Goal: Task Accomplishment & Management: Use online tool/utility

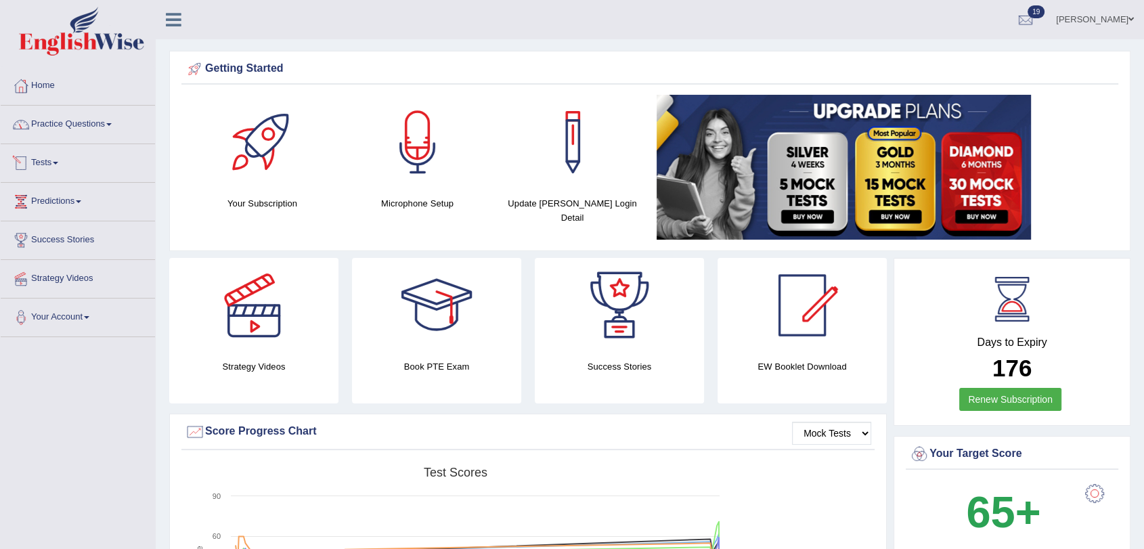
click at [43, 169] on link "Tests" at bounding box center [78, 161] width 154 height 34
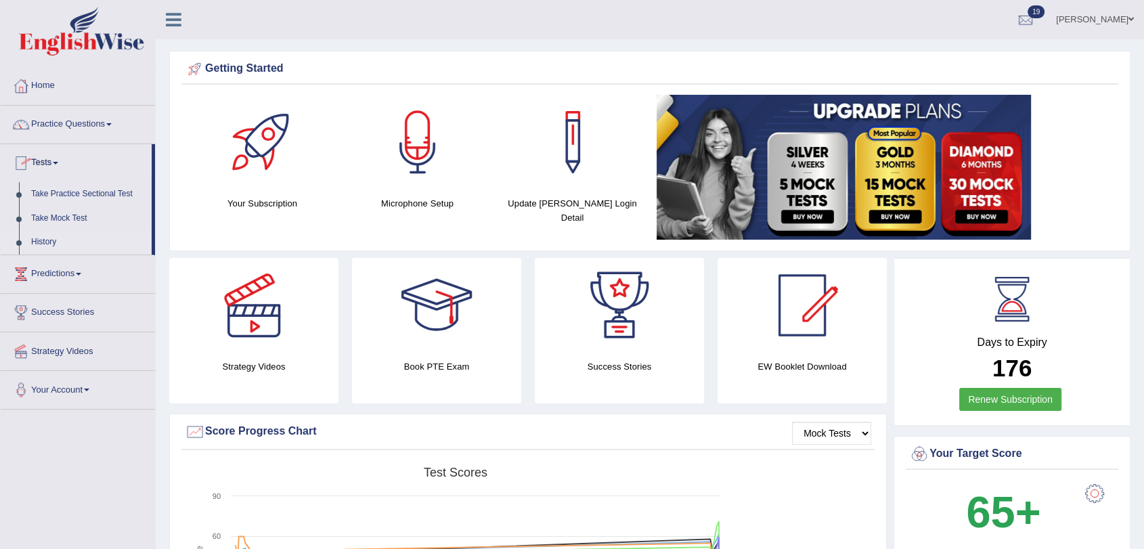
click at [49, 240] on link "History" at bounding box center [88, 242] width 127 height 24
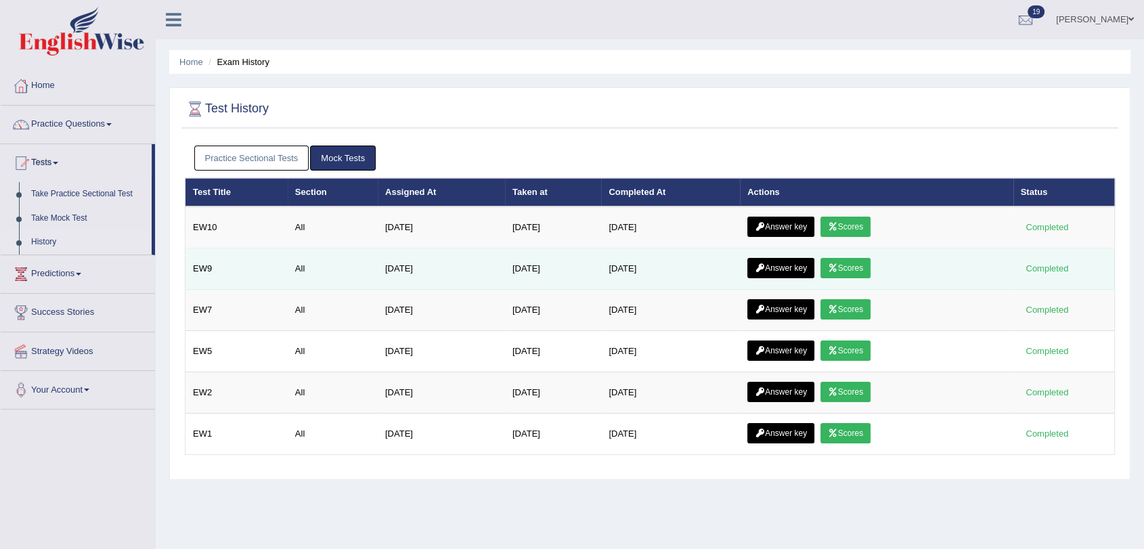
click at [846, 263] on link "Scores" at bounding box center [846, 268] width 50 height 20
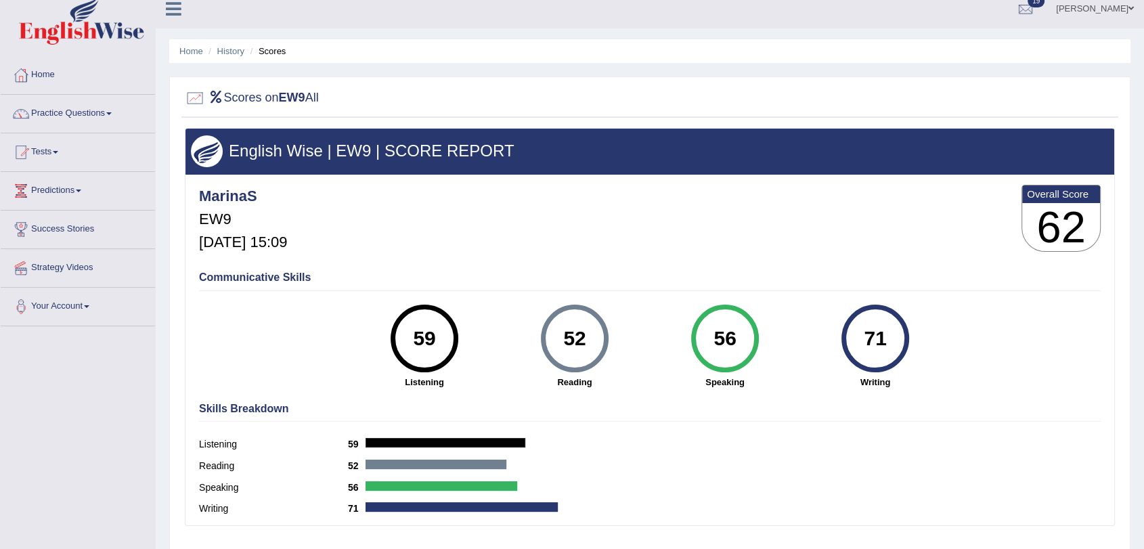
scroll to position [75, 0]
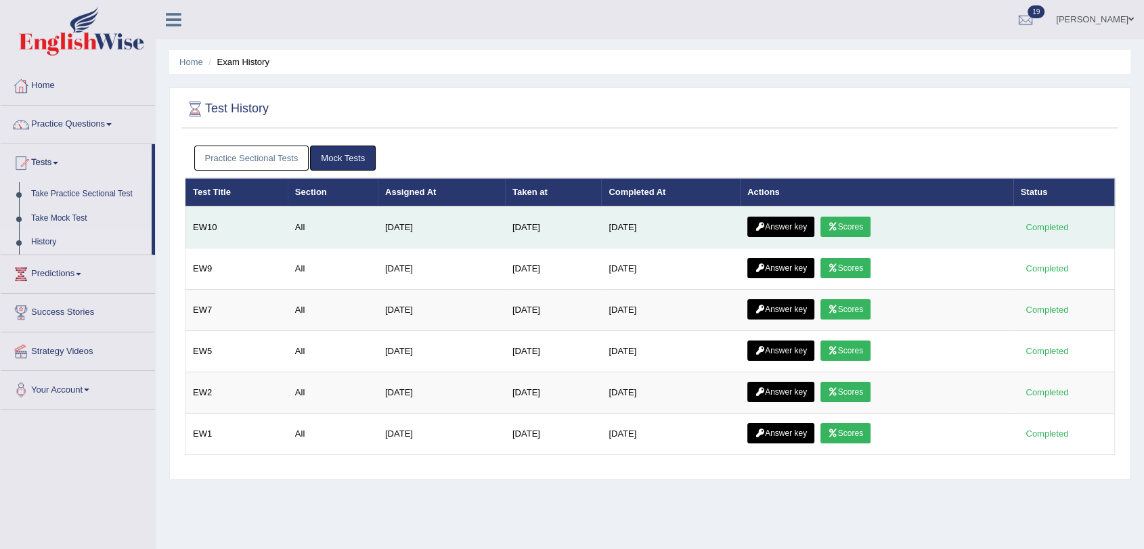
click at [867, 223] on link "Scores" at bounding box center [846, 227] width 50 height 20
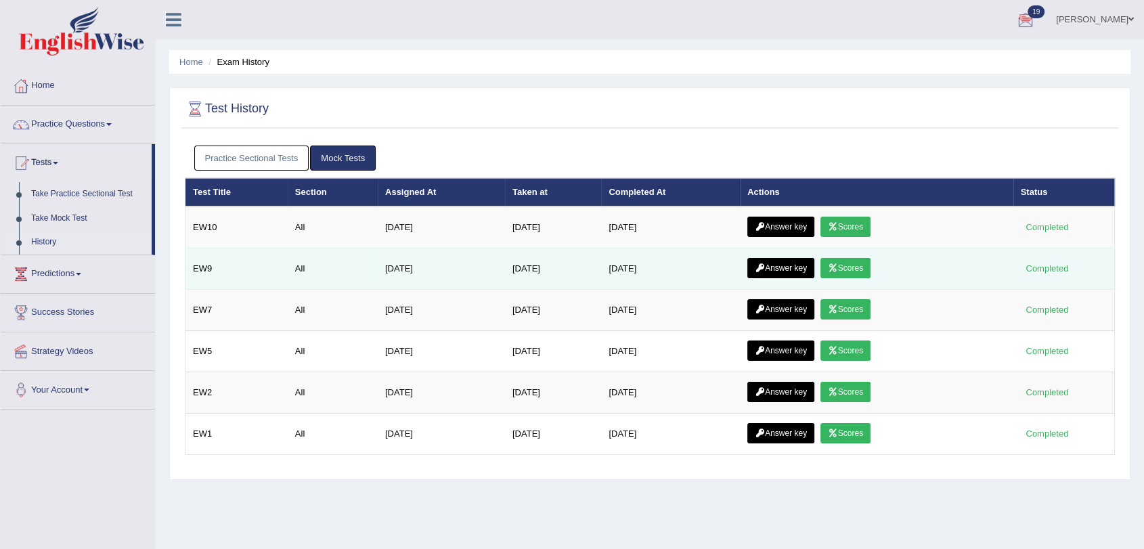
click at [846, 262] on link "Scores" at bounding box center [846, 268] width 50 height 20
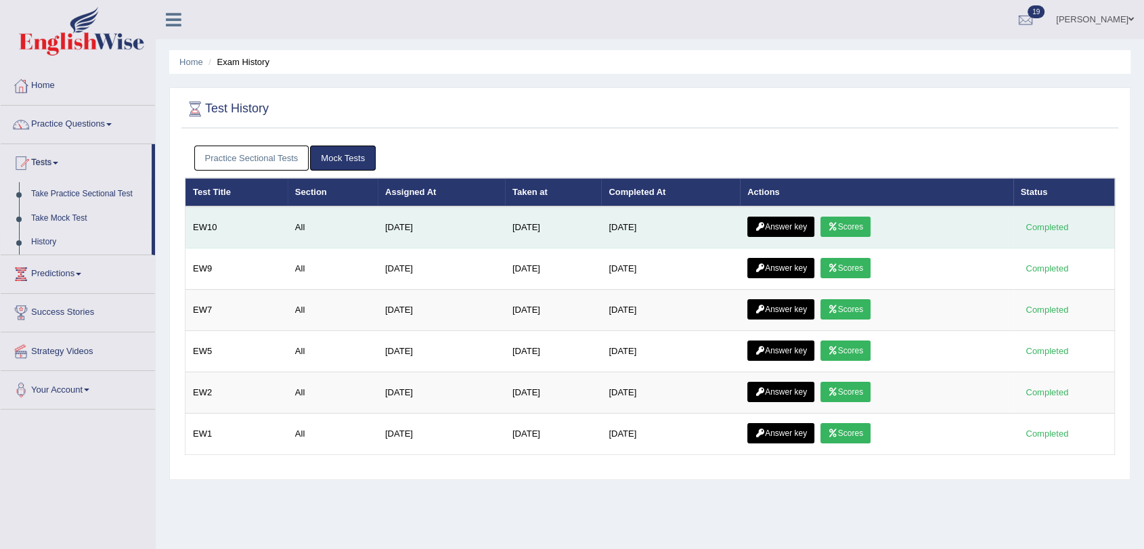
click at [845, 223] on link "Scores" at bounding box center [846, 227] width 50 height 20
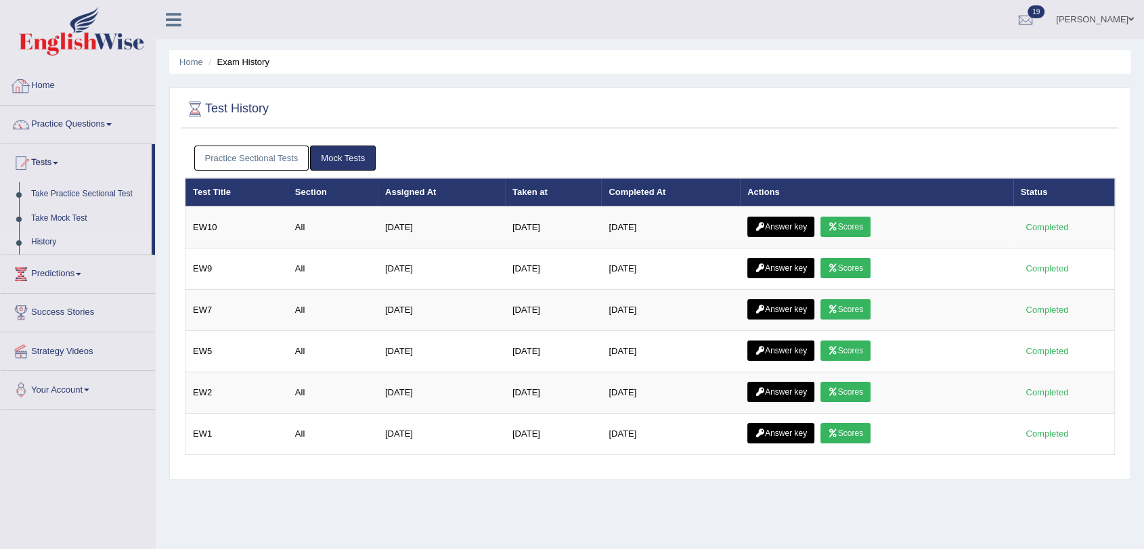
click at [47, 87] on link "Home" at bounding box center [78, 84] width 154 height 34
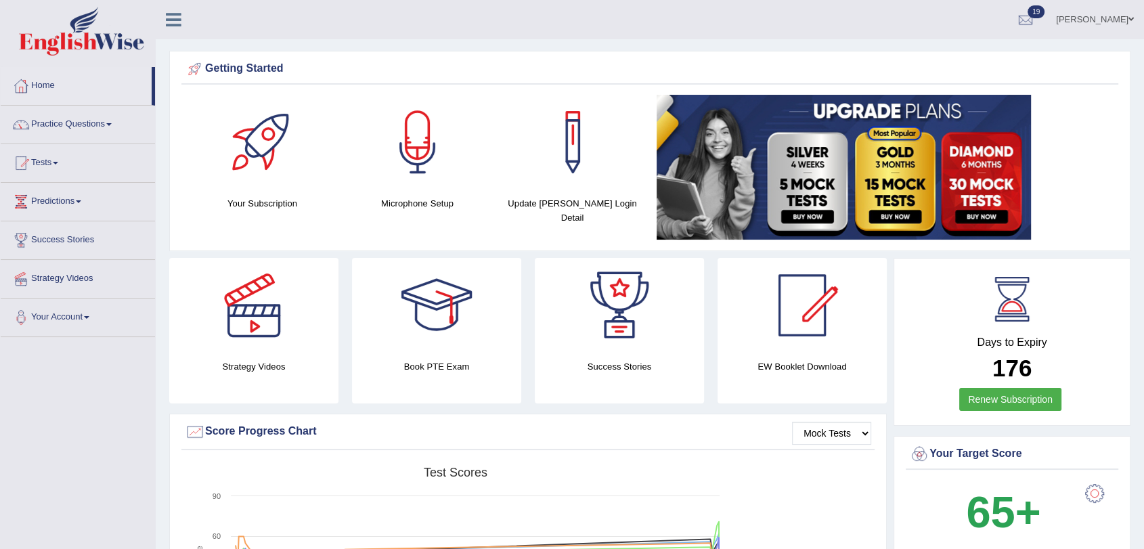
click at [51, 86] on link "Home" at bounding box center [76, 84] width 151 height 34
click at [60, 116] on link "Practice Questions" at bounding box center [78, 123] width 154 height 34
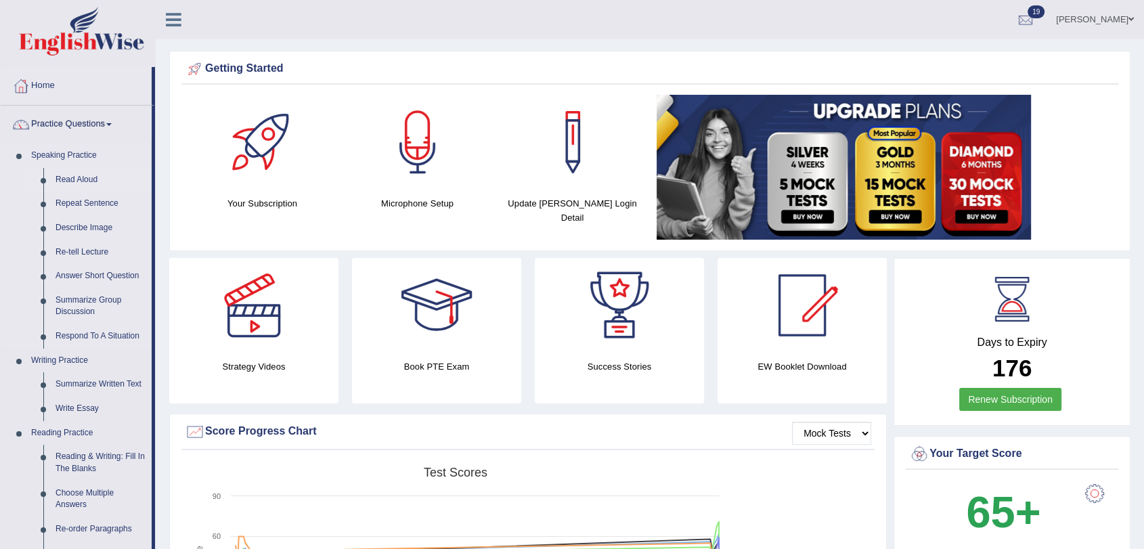
click at [77, 180] on link "Read Aloud" at bounding box center [100, 180] width 102 height 24
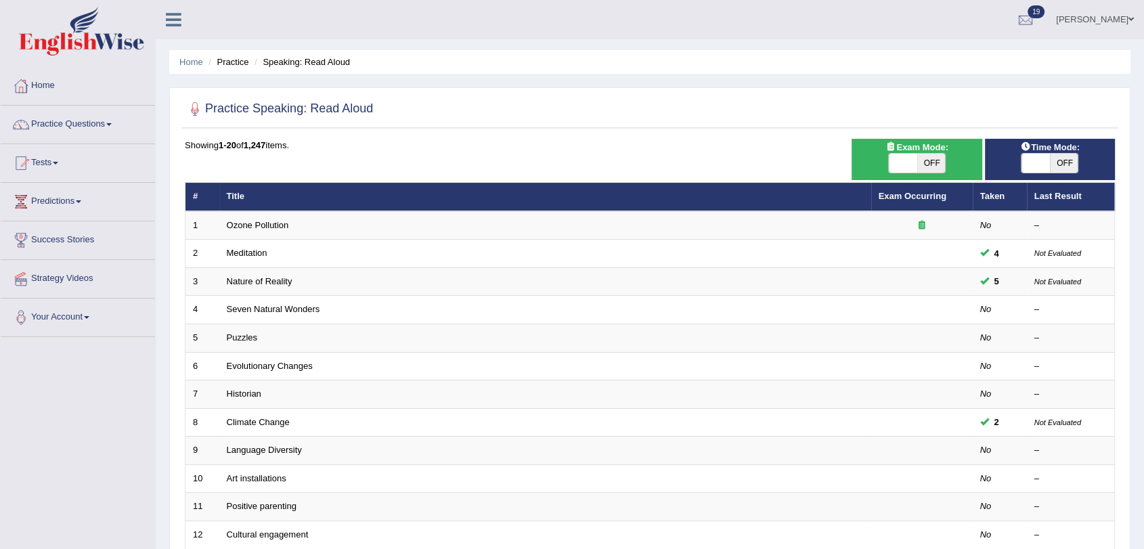
click at [932, 164] on span "OFF" at bounding box center [931, 163] width 28 height 19
checkbox input "true"
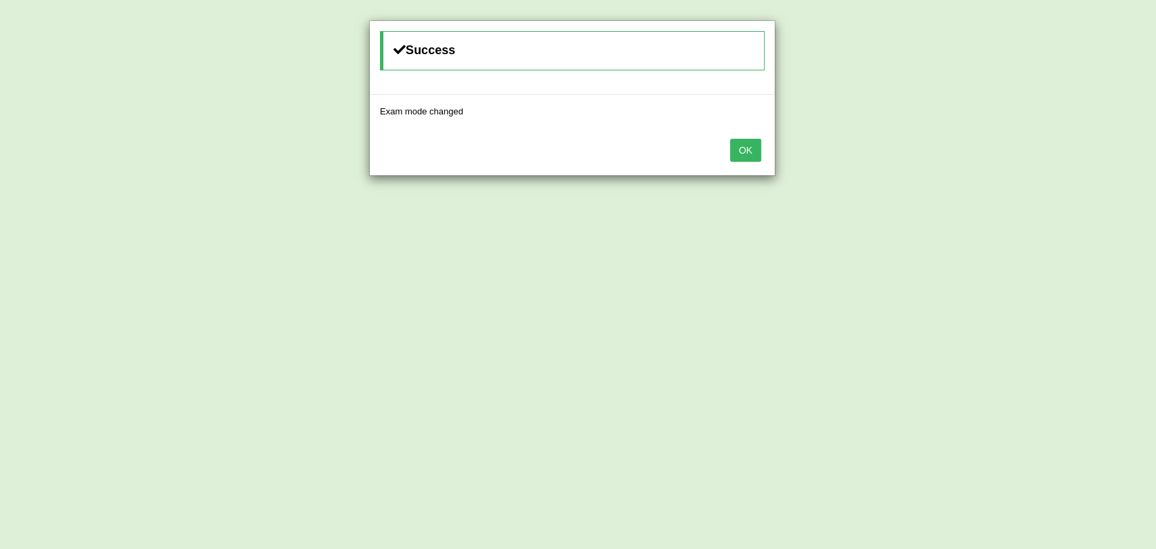
click at [753, 151] on button "OK" at bounding box center [745, 150] width 31 height 23
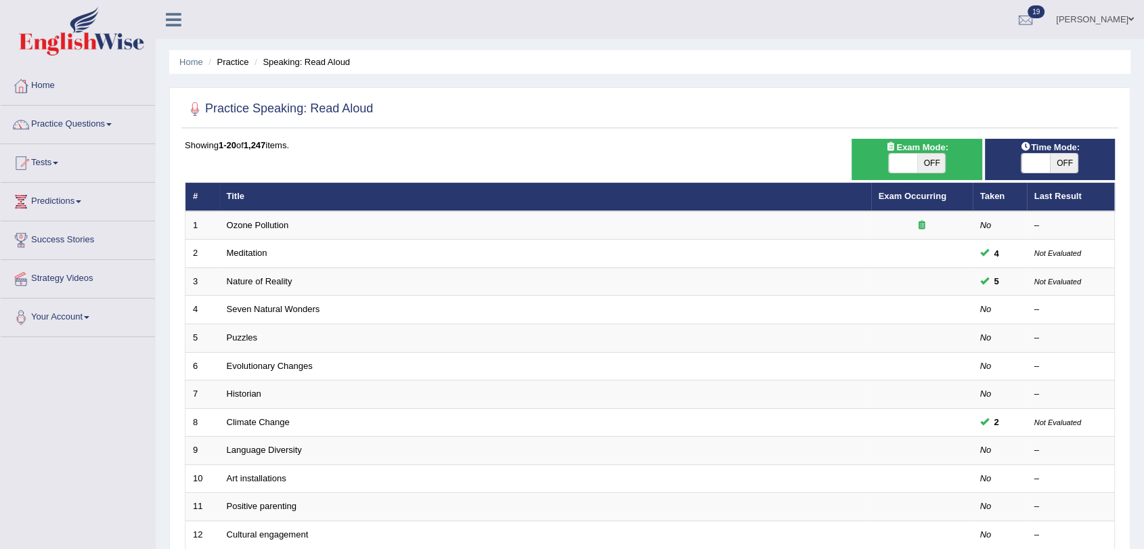
click at [1053, 164] on span "OFF" at bounding box center [1064, 163] width 28 height 19
checkbox input "true"
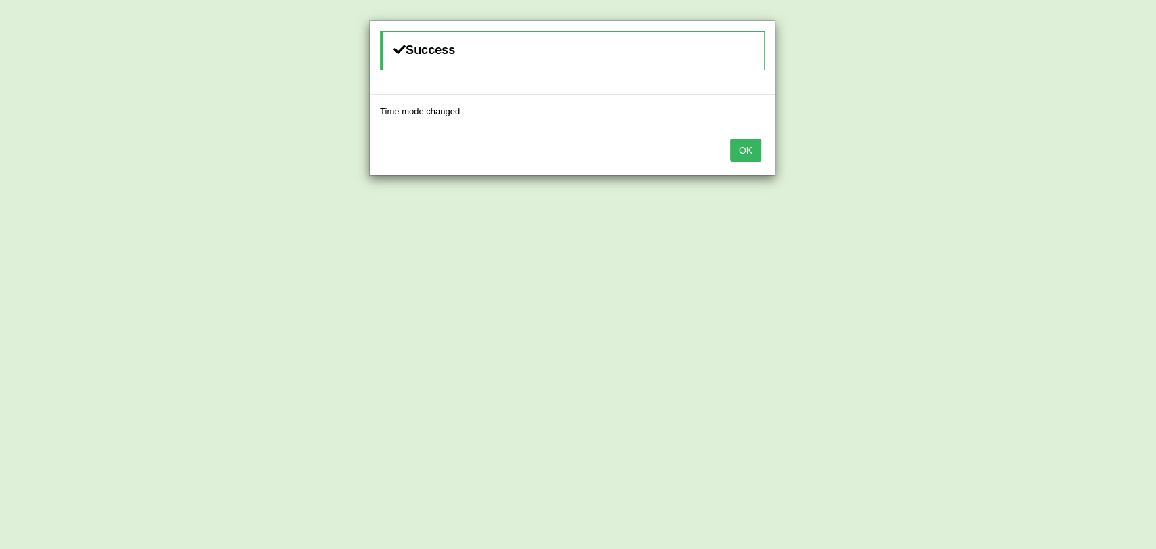
click at [742, 153] on button "OK" at bounding box center [745, 150] width 31 height 23
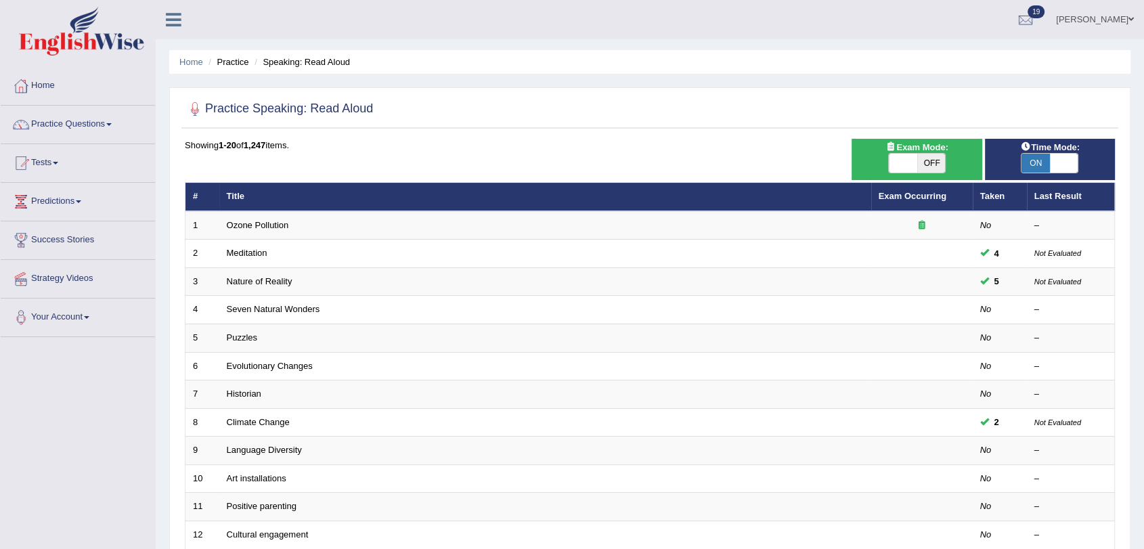
click at [928, 166] on span "OFF" at bounding box center [931, 163] width 28 height 19
checkbox input "true"
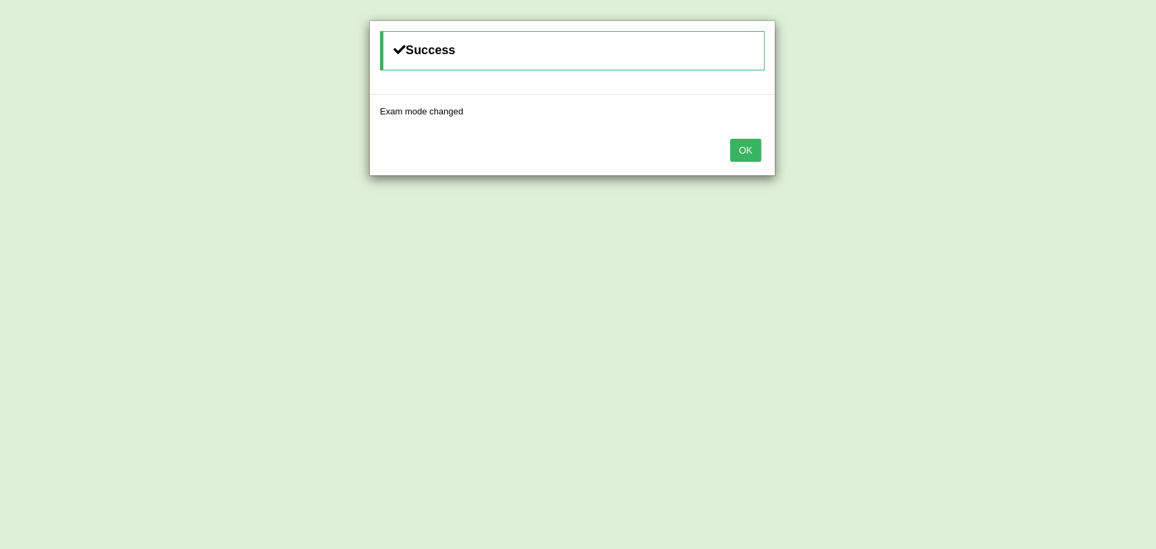
click at [735, 144] on button "OK" at bounding box center [745, 150] width 31 height 23
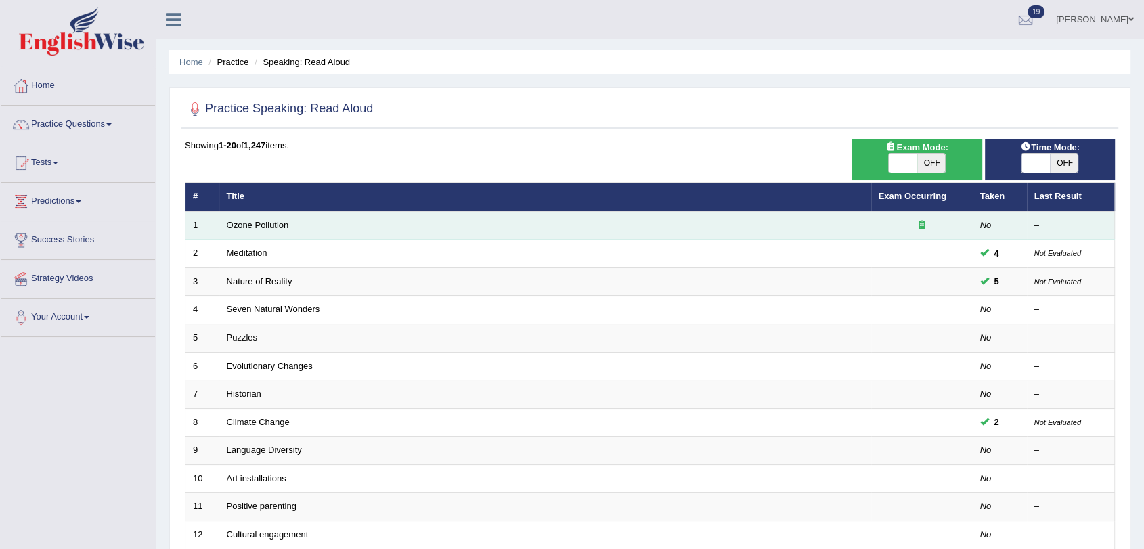
click at [303, 229] on td "Ozone Pollution" at bounding box center [545, 225] width 652 height 28
click at [265, 225] on link "Ozone Pollution" at bounding box center [258, 225] width 62 height 10
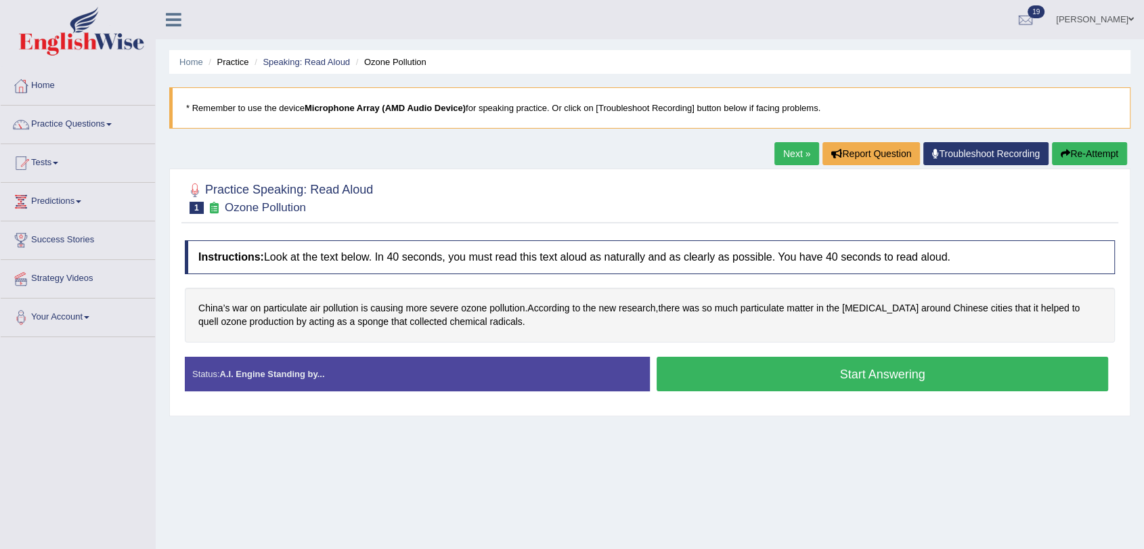
click at [354, 105] on b "Microphone Array (AMD Audio Device)" at bounding box center [385, 108] width 161 height 10
click at [835, 110] on blockquote "* Remember to use the device Microphone Array (AMD Audio Device) for speaking p…" at bounding box center [649, 107] width 961 height 41
click at [810, 370] on button "Start Answering" at bounding box center [883, 374] width 452 height 35
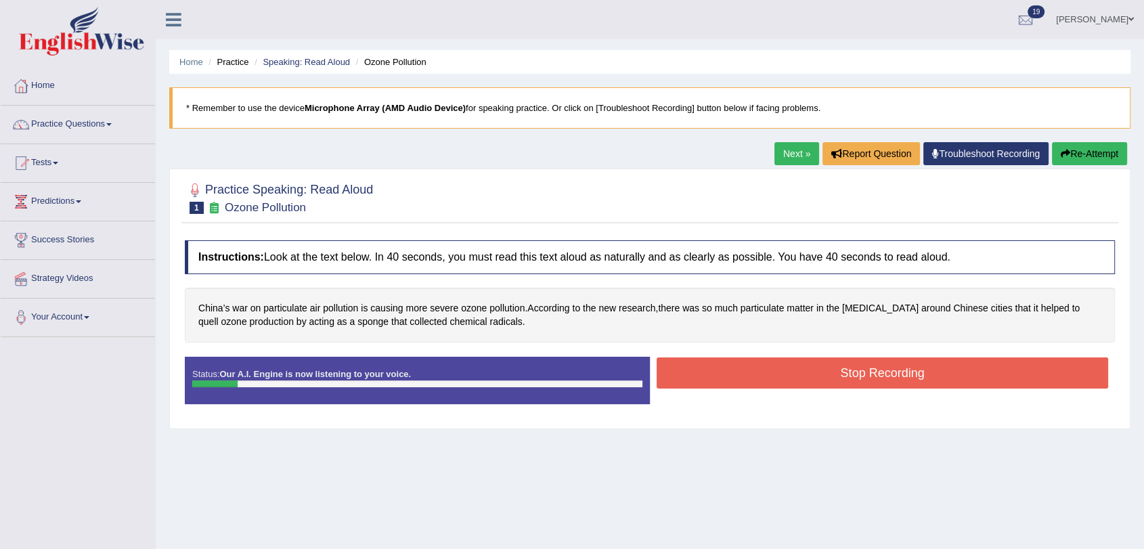
click at [871, 375] on button "Stop Recording" at bounding box center [883, 372] width 452 height 31
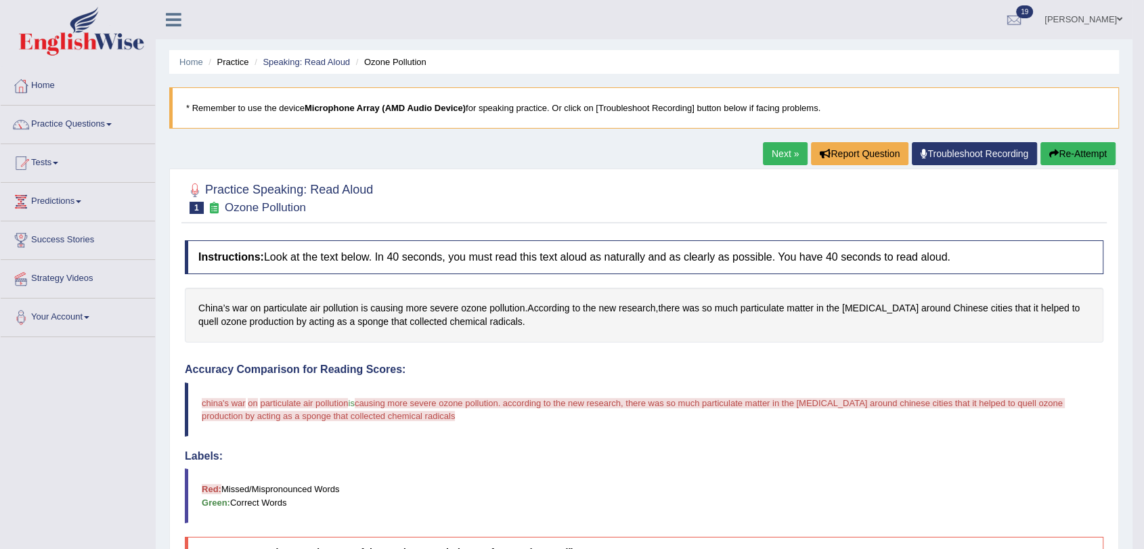
click at [1076, 152] on button "Re-Attempt" at bounding box center [1078, 153] width 75 height 23
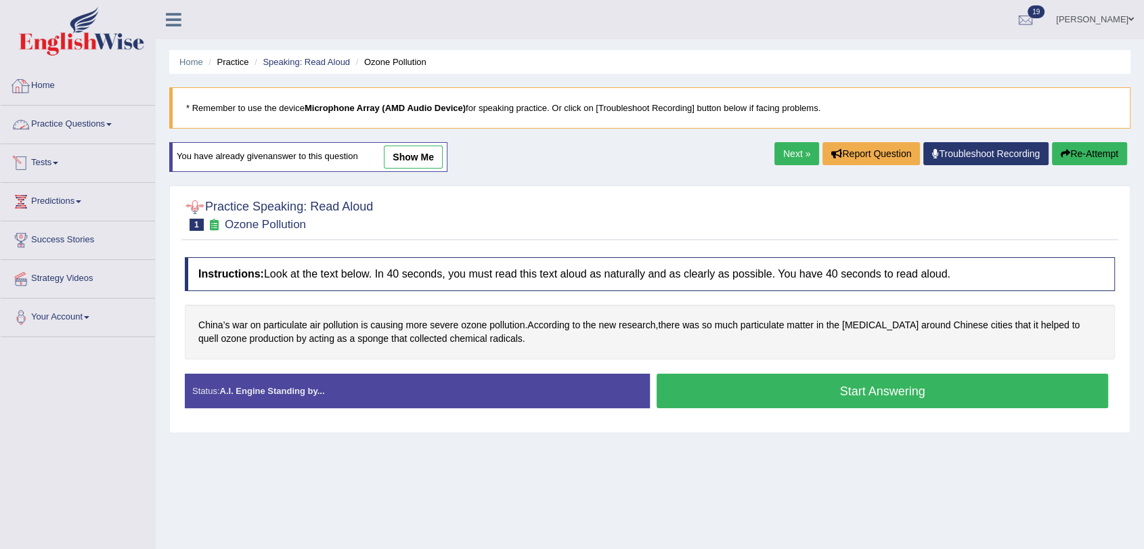
click at [70, 123] on link "Practice Questions" at bounding box center [78, 123] width 154 height 34
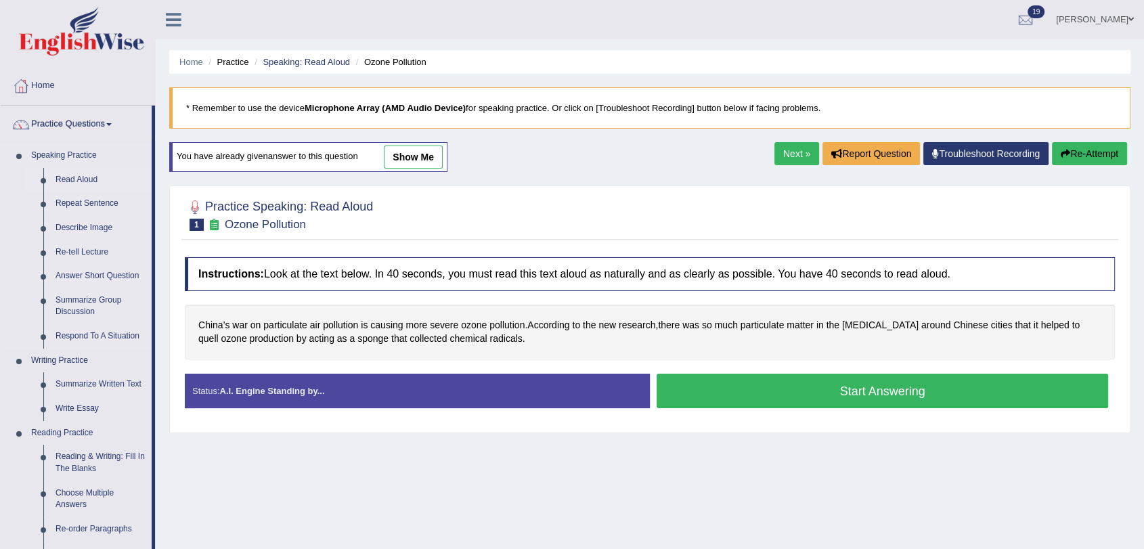
click at [87, 177] on link "Read Aloud" at bounding box center [100, 180] width 102 height 24
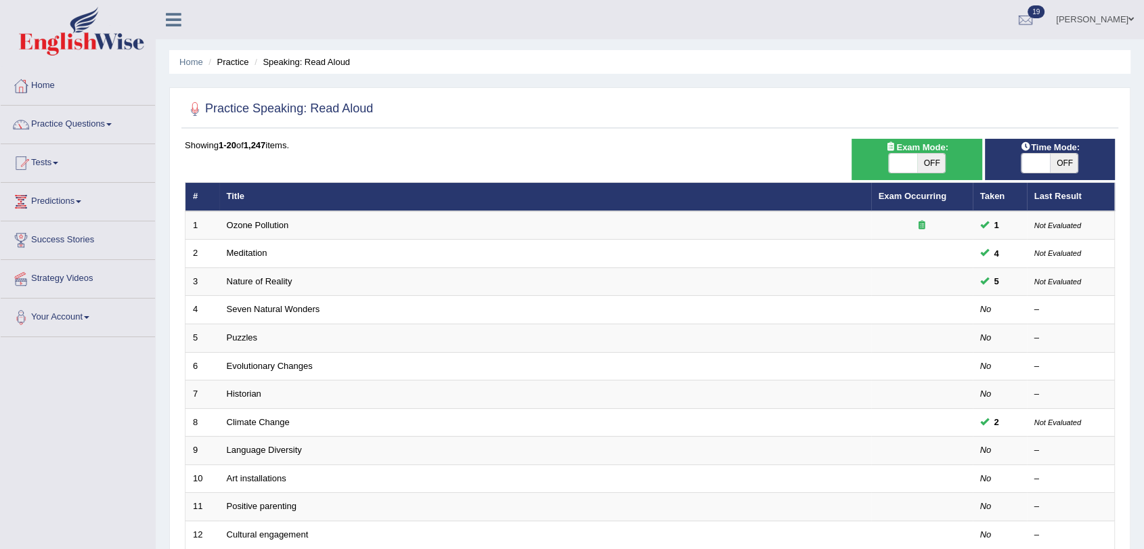
click at [937, 167] on span "OFF" at bounding box center [931, 163] width 28 height 19
checkbox input "true"
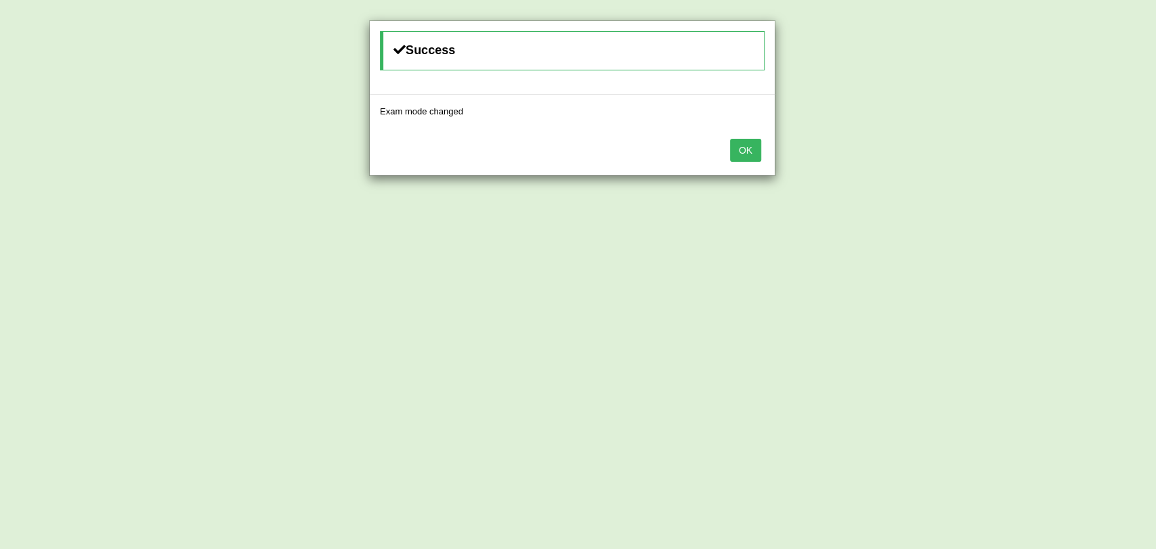
click at [744, 156] on button "OK" at bounding box center [745, 150] width 31 height 23
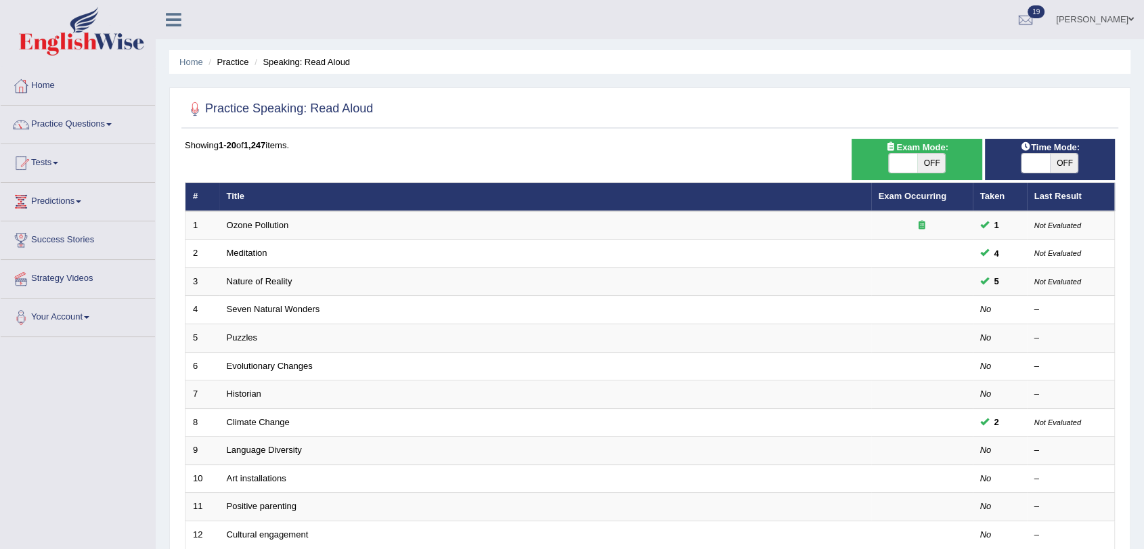
click at [1057, 162] on span "OFF" at bounding box center [1064, 163] width 28 height 19
checkbox input "true"
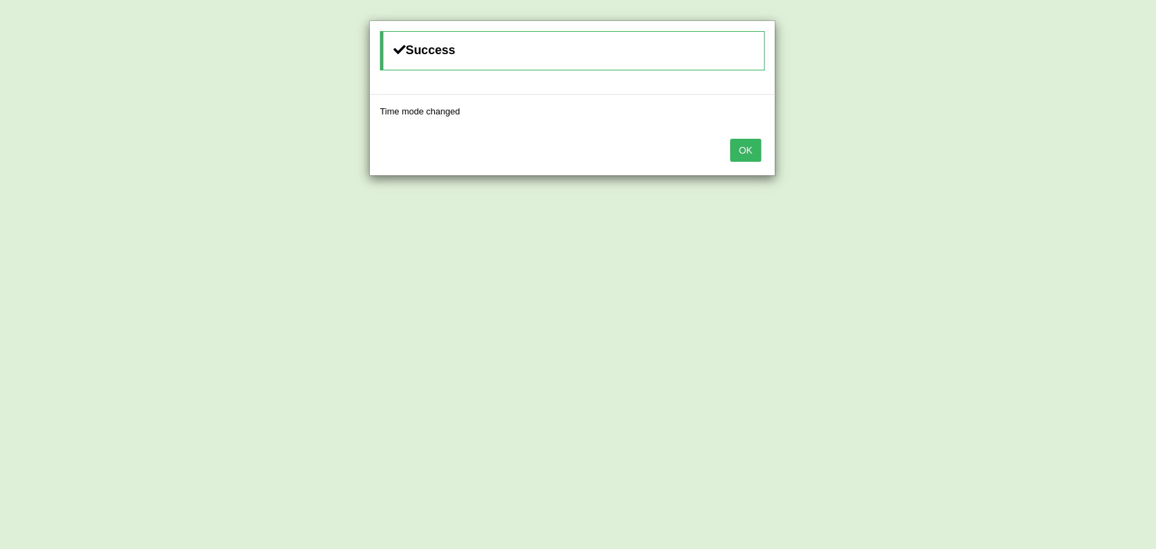
click at [742, 152] on button "OK" at bounding box center [745, 150] width 31 height 23
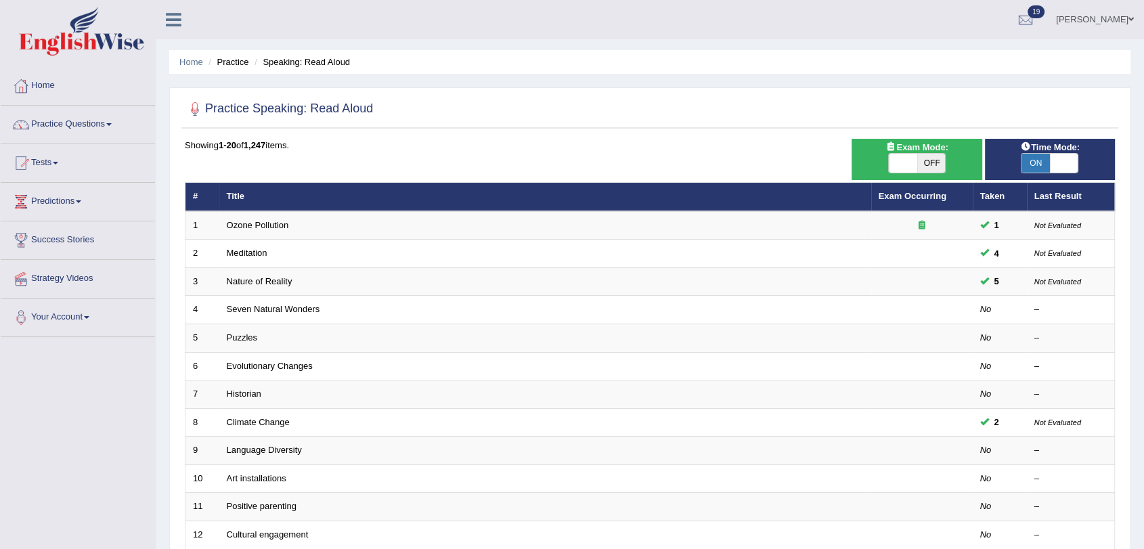
click at [936, 161] on span "OFF" at bounding box center [931, 163] width 28 height 19
checkbox input "true"
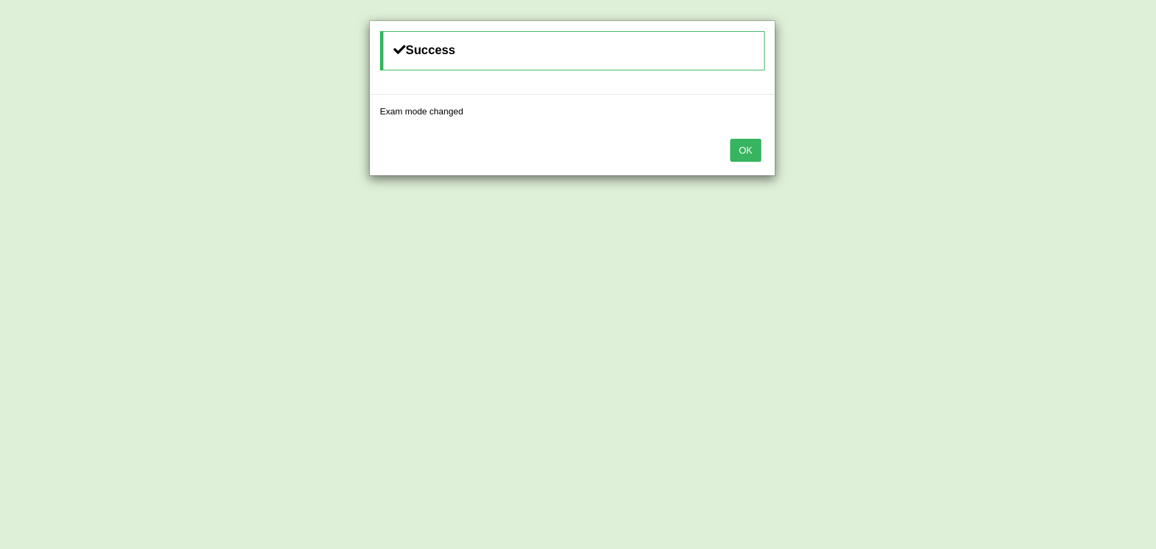
click at [747, 152] on button "OK" at bounding box center [745, 150] width 31 height 23
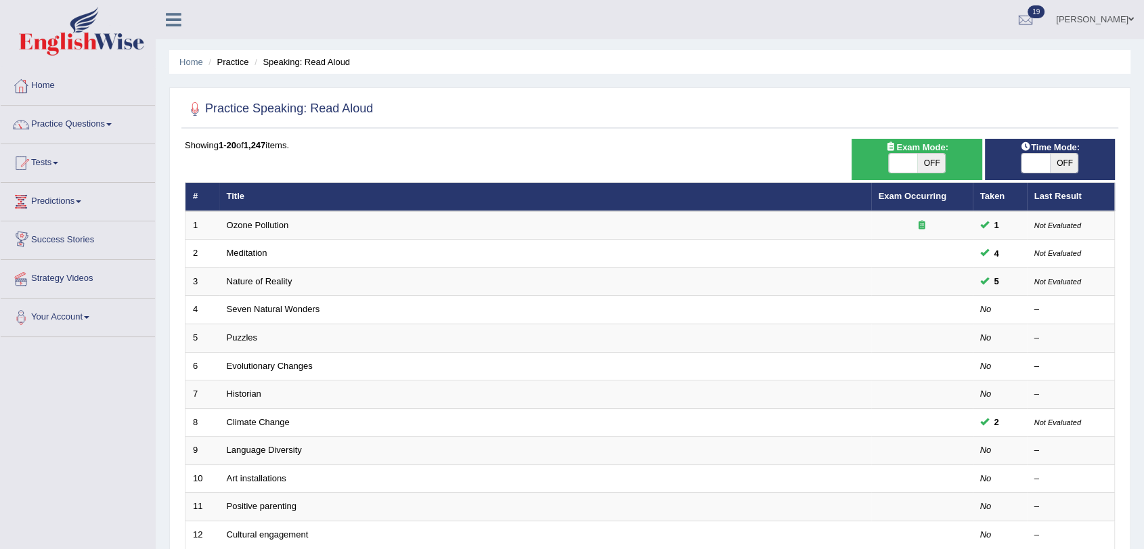
click at [257, 191] on th "Title" at bounding box center [545, 197] width 652 height 28
click at [236, 58] on li "Practice" at bounding box center [226, 62] width 43 height 13
click at [296, 61] on li "Speaking: Read Aloud" at bounding box center [300, 62] width 99 height 13
click at [234, 63] on li "Practice" at bounding box center [226, 62] width 43 height 13
click at [190, 64] on link "Home" at bounding box center [191, 62] width 24 height 10
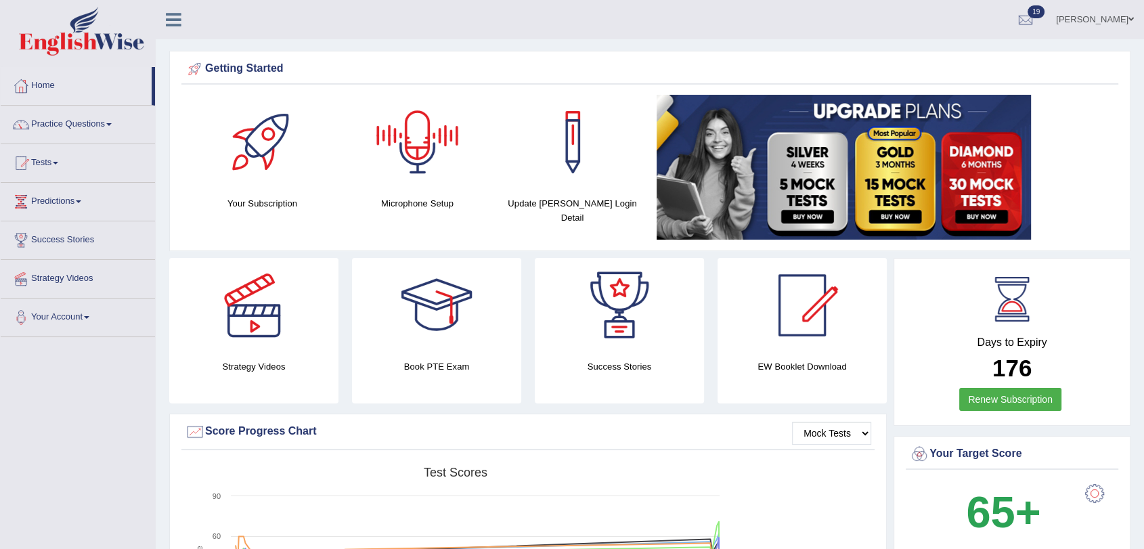
click at [412, 158] on div at bounding box center [417, 142] width 95 height 95
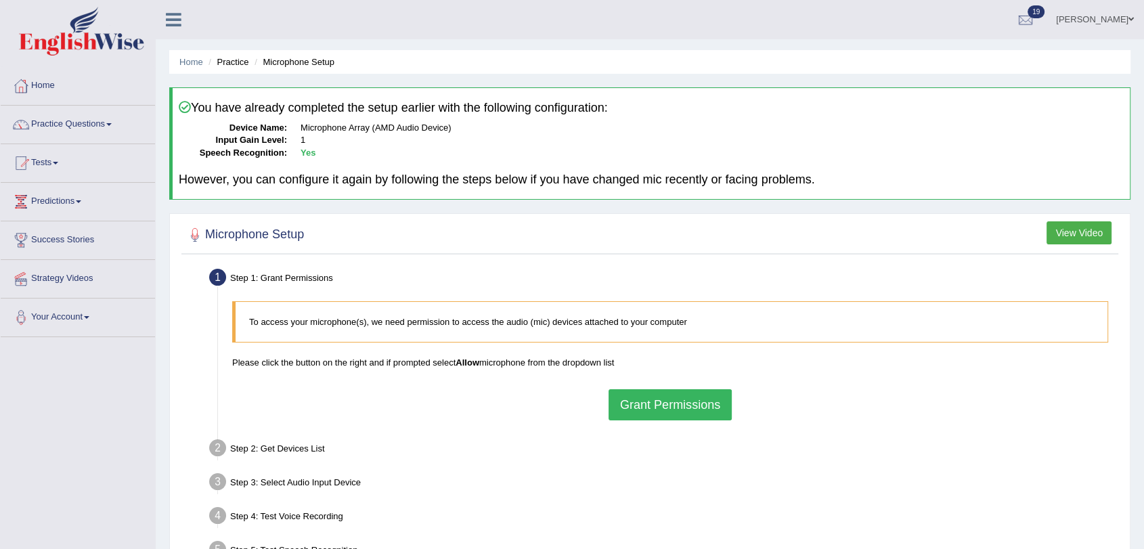
click at [638, 402] on button "Grant Permissions" at bounding box center [670, 404] width 123 height 31
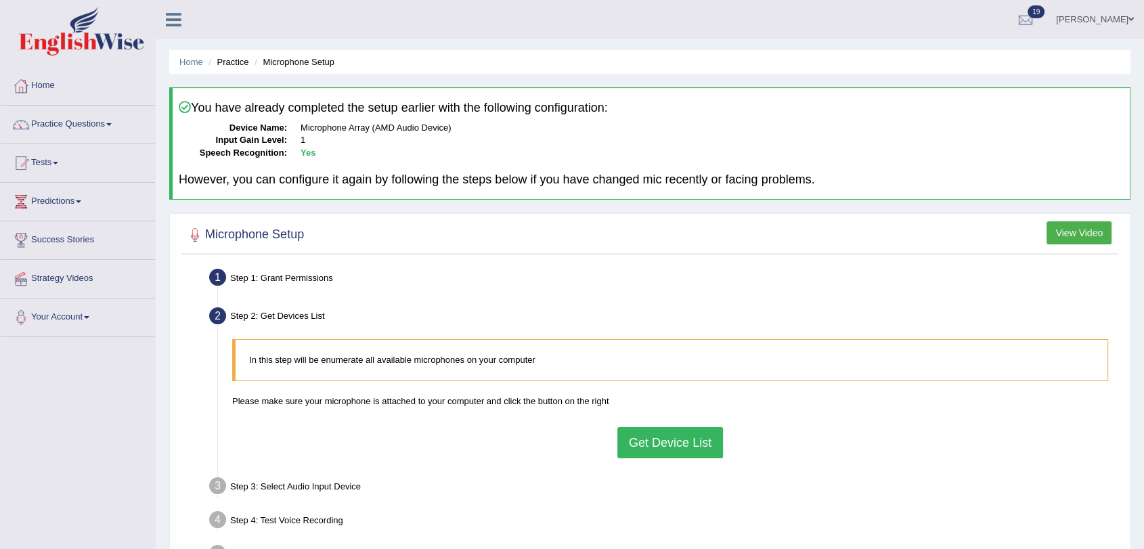
click at [649, 450] on button "Get Device List" at bounding box center [670, 442] width 106 height 31
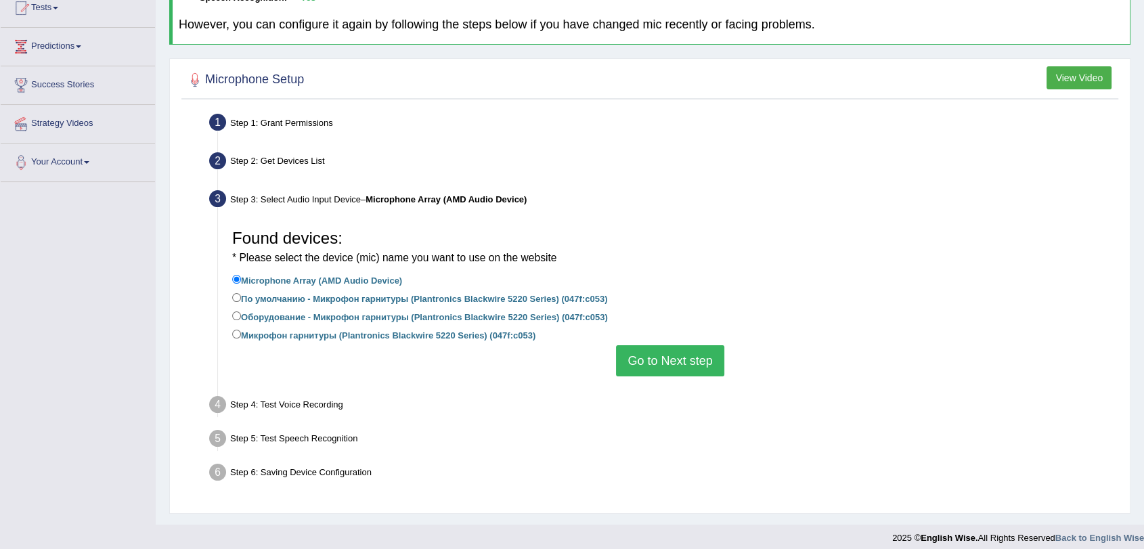
scroll to position [165, 0]
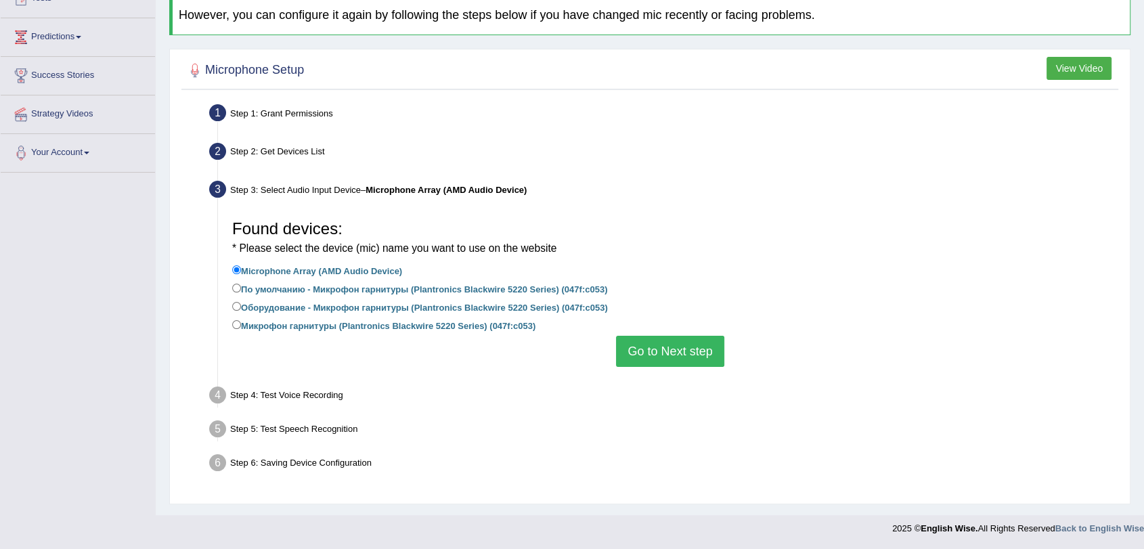
click at [655, 349] on button "Go to Next step" at bounding box center [670, 351] width 108 height 31
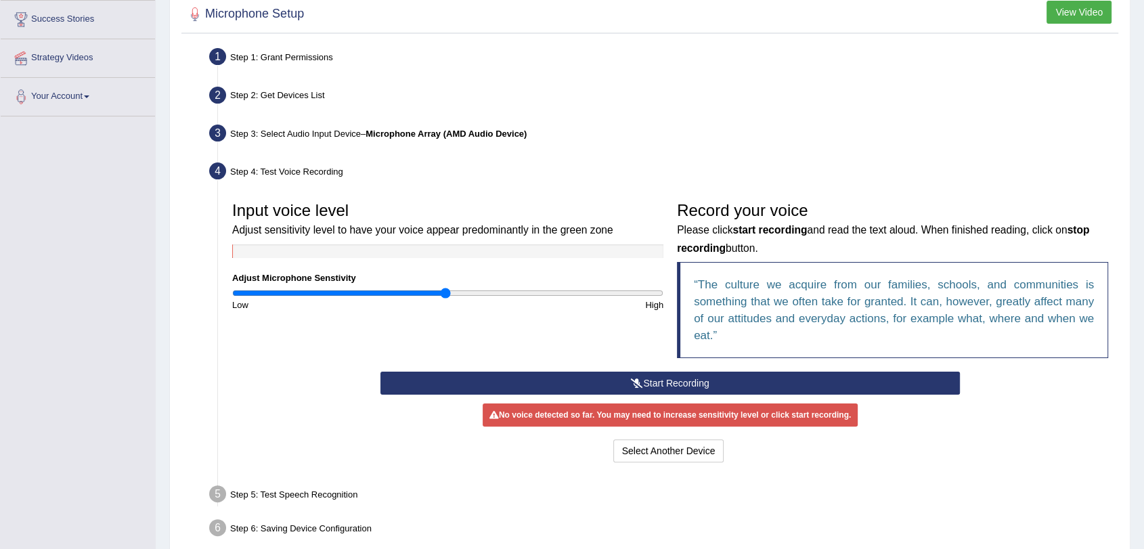
scroll to position [284, 0]
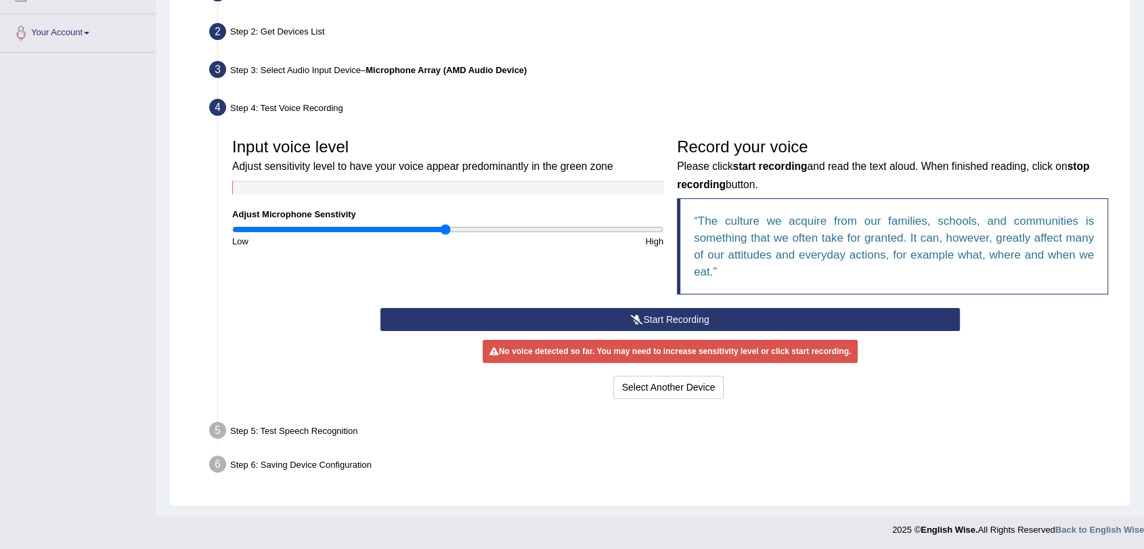
click at [662, 316] on button "Start Recording" at bounding box center [670, 319] width 580 height 23
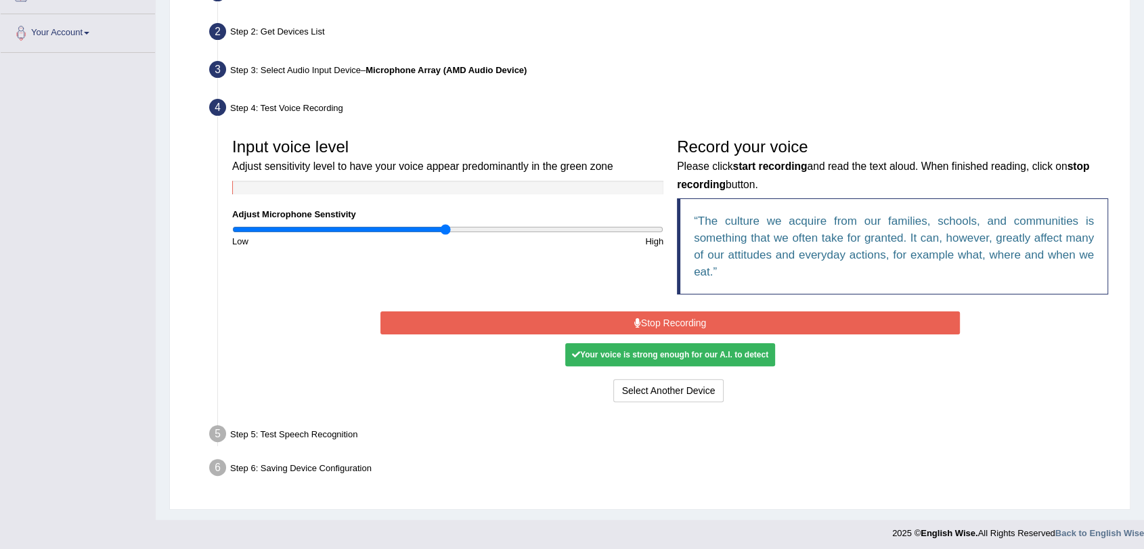
click at [701, 311] on button "Stop Recording" at bounding box center [670, 322] width 580 height 23
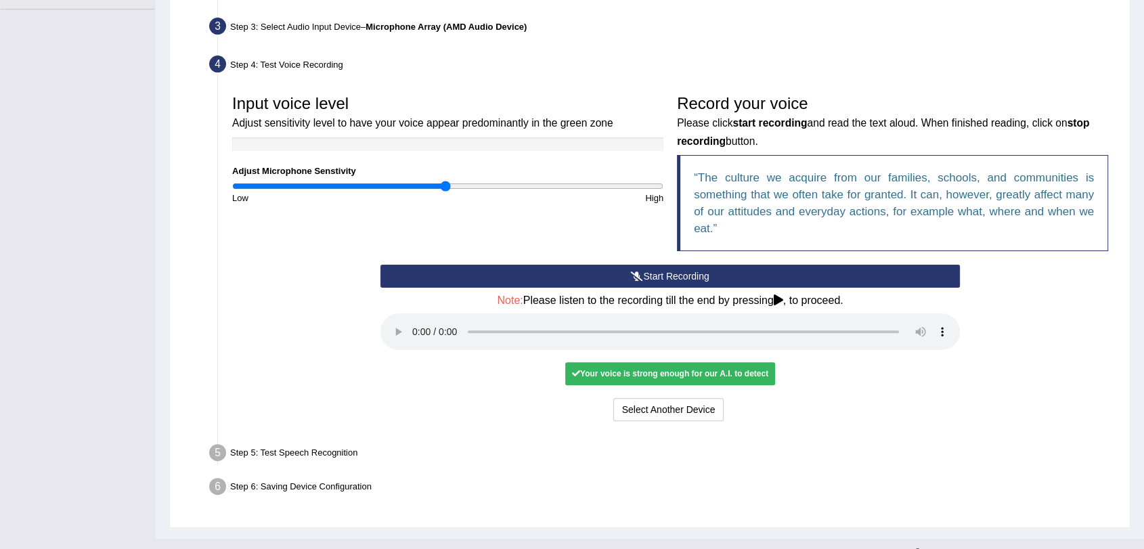
scroll to position [351, 0]
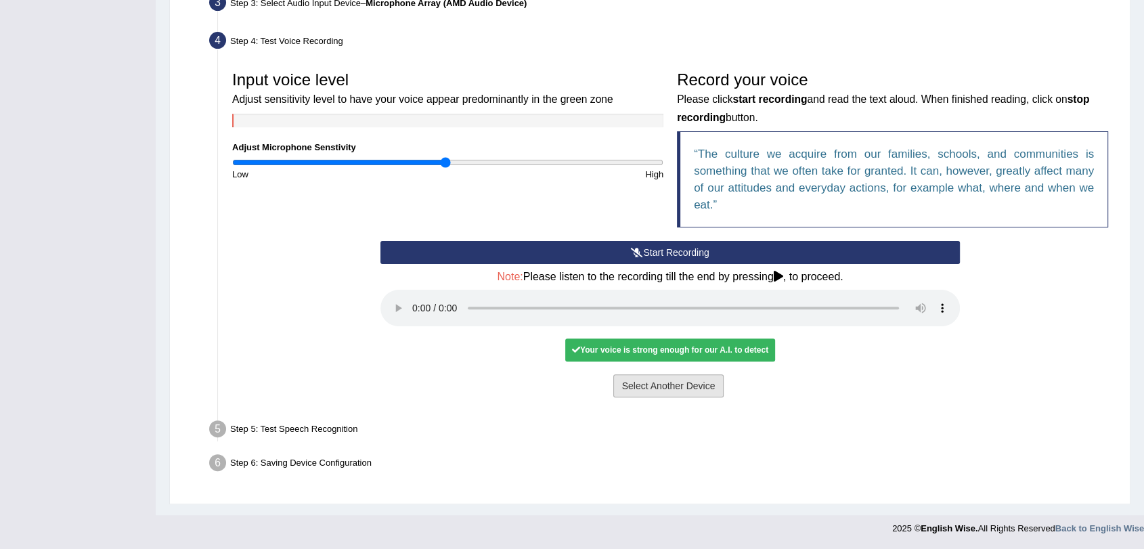
click at [693, 389] on button "Select Another Device" at bounding box center [668, 385] width 111 height 23
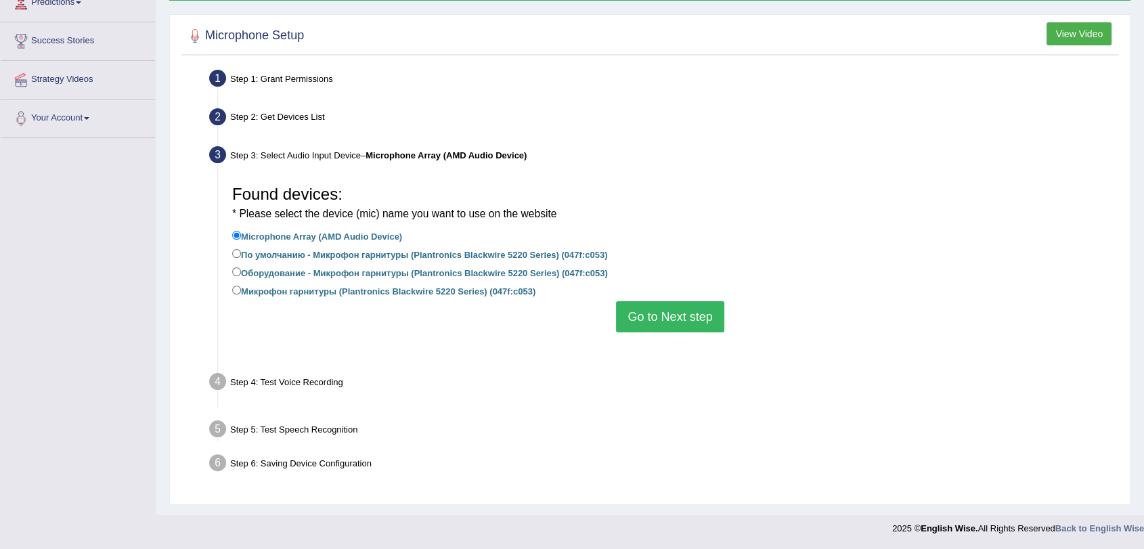
scroll to position [165, 0]
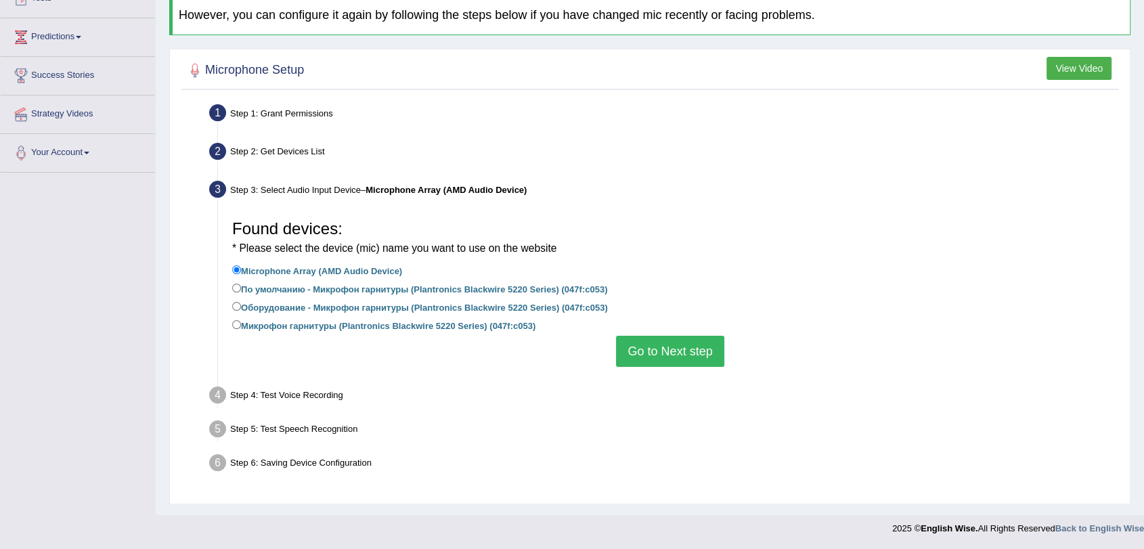
click at [678, 348] on button "Go to Next step" at bounding box center [670, 351] width 108 height 31
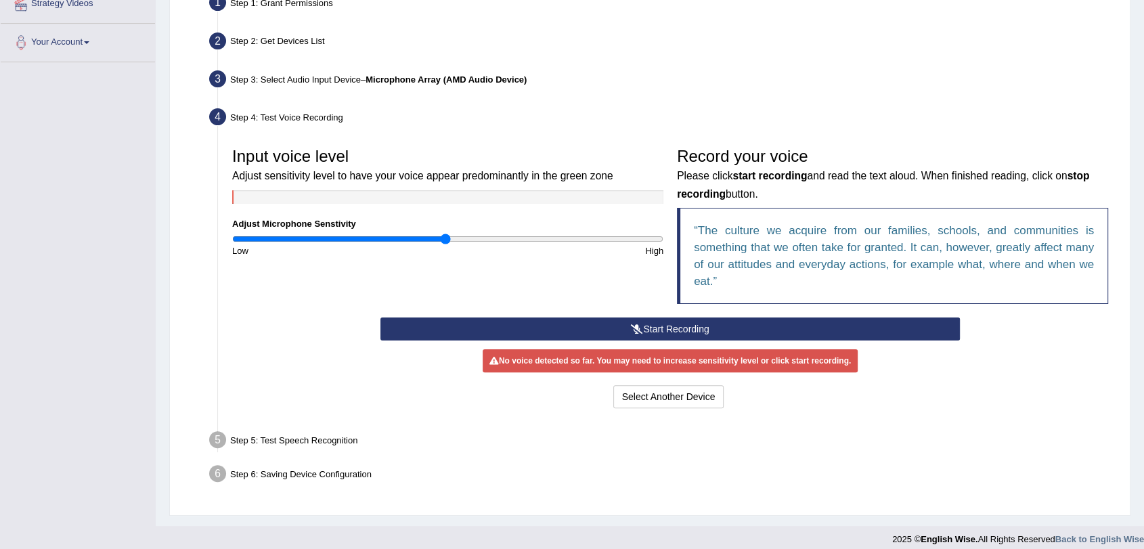
scroll to position [284, 0]
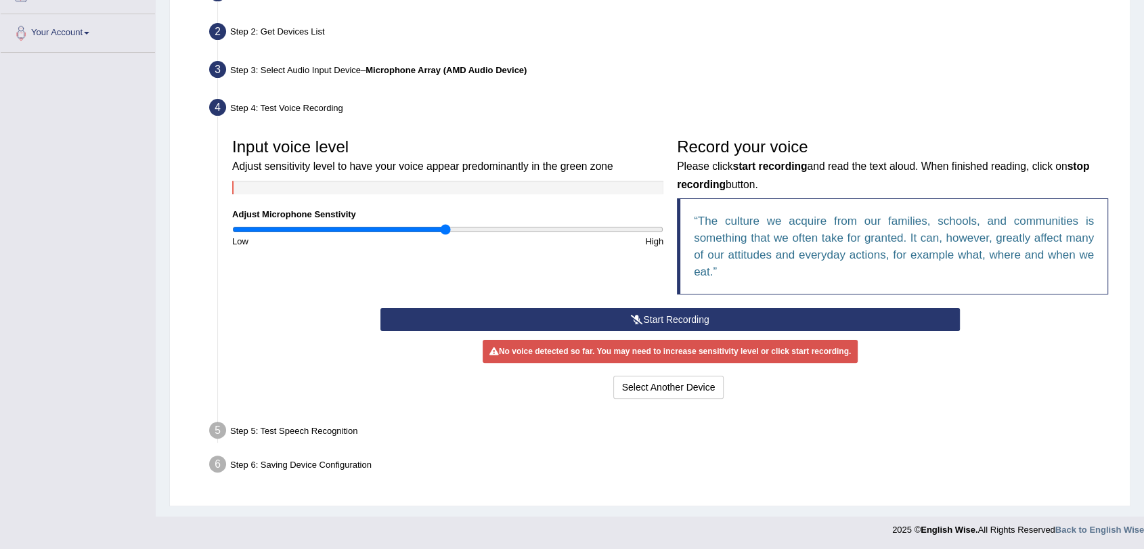
click at [667, 320] on button "Start Recording" at bounding box center [670, 319] width 580 height 23
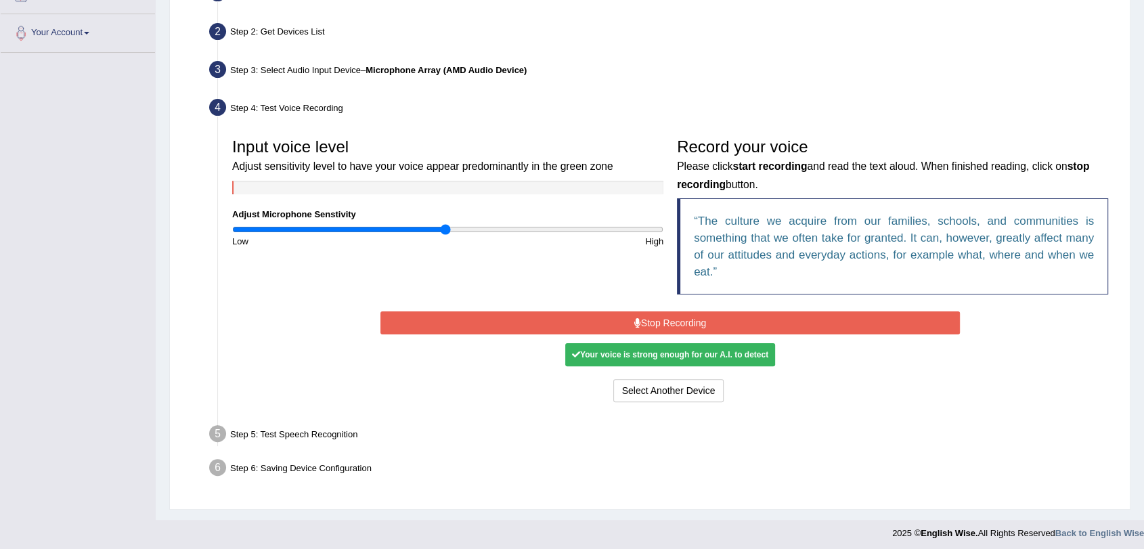
click at [643, 348] on div "Your voice is strong enough for our A.I. to detect" at bounding box center [670, 354] width 210 height 23
click at [683, 320] on button "Stop Recording" at bounding box center [670, 322] width 580 height 23
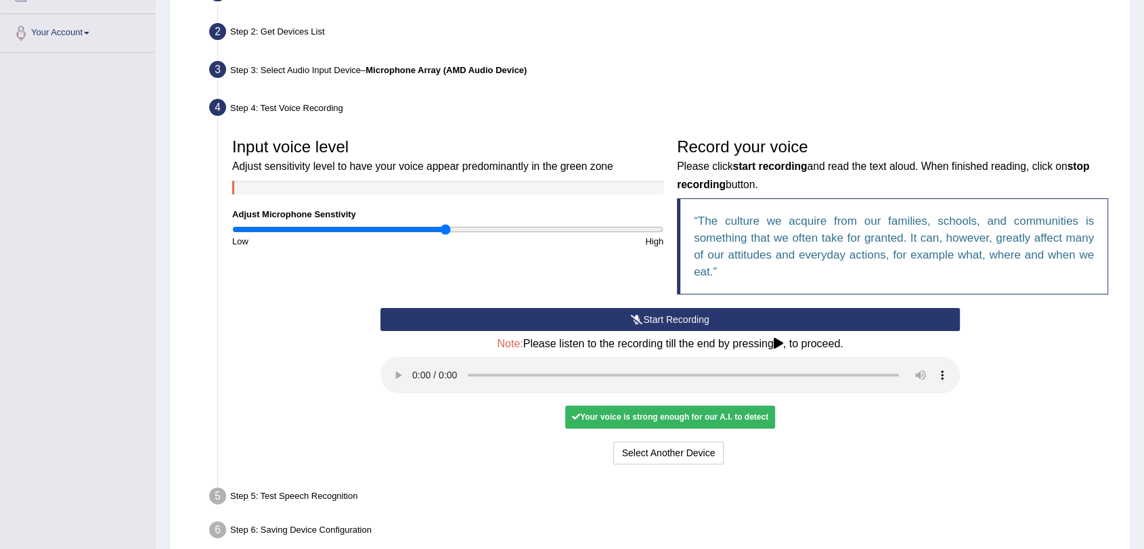
click at [616, 411] on div "Your voice is strong enough for our A.I. to detect" at bounding box center [670, 417] width 210 height 23
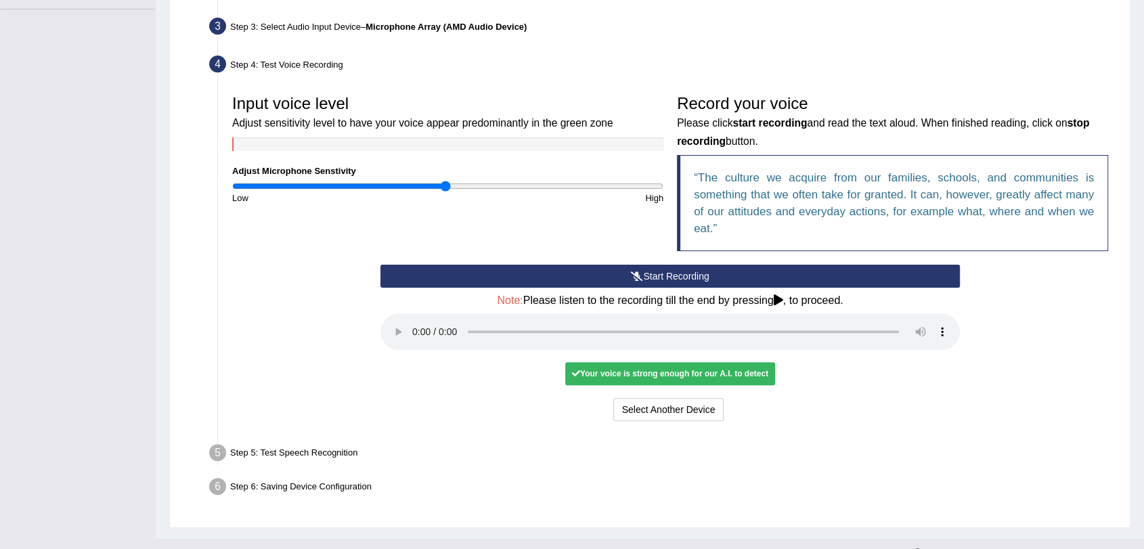
scroll to position [351, 0]
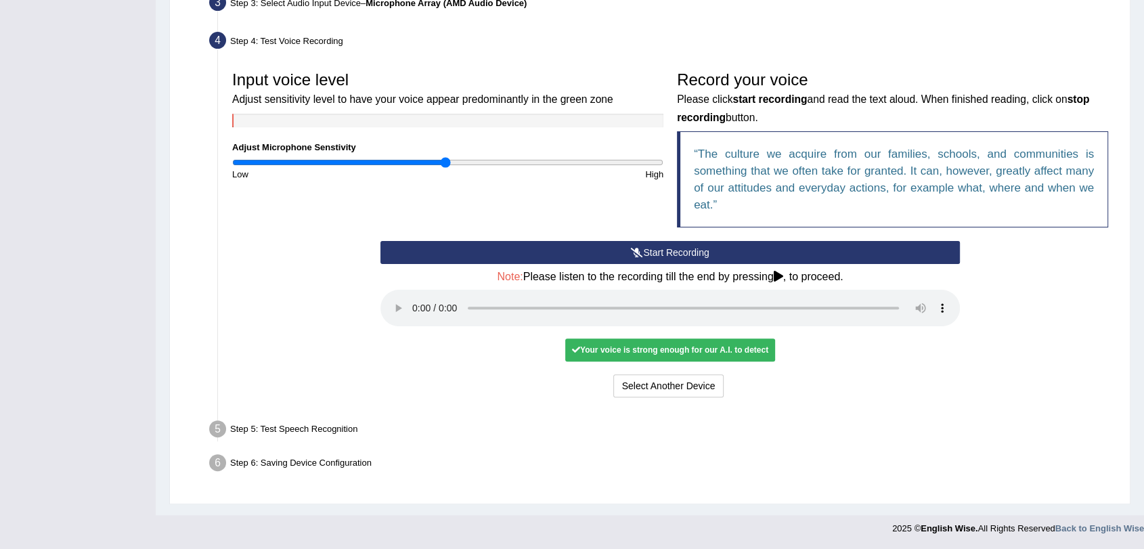
click at [290, 425] on div "Step 5: Test Speech Recognition" at bounding box center [663, 431] width 921 height 30
click at [737, 386] on button "Voice is ok. Go to Next step" at bounding box center [727, 385] width 134 height 23
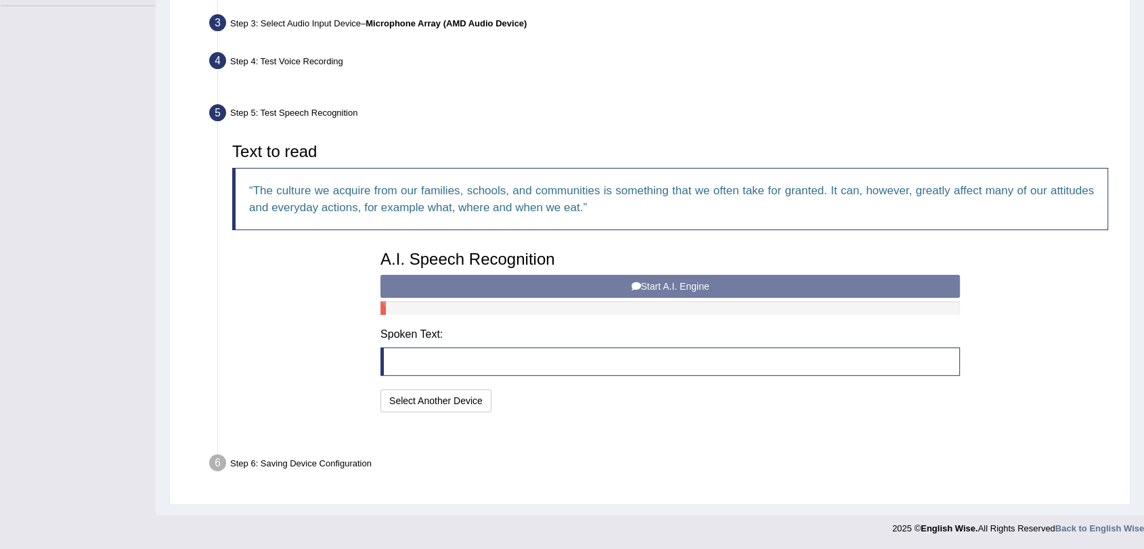
scroll to position [297, 0]
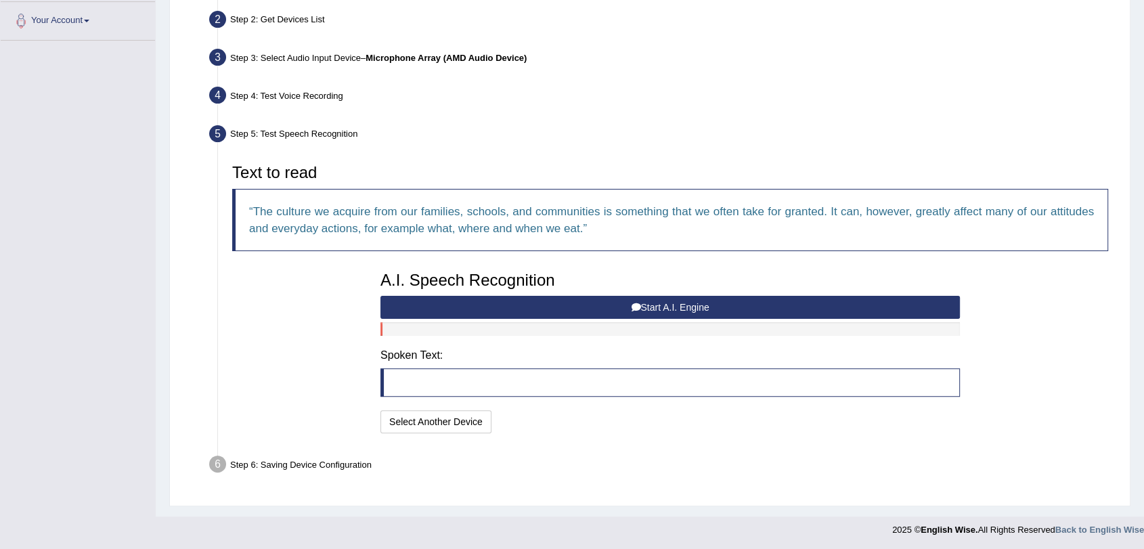
click at [700, 305] on button "Start A.I. Engine" at bounding box center [670, 307] width 580 height 23
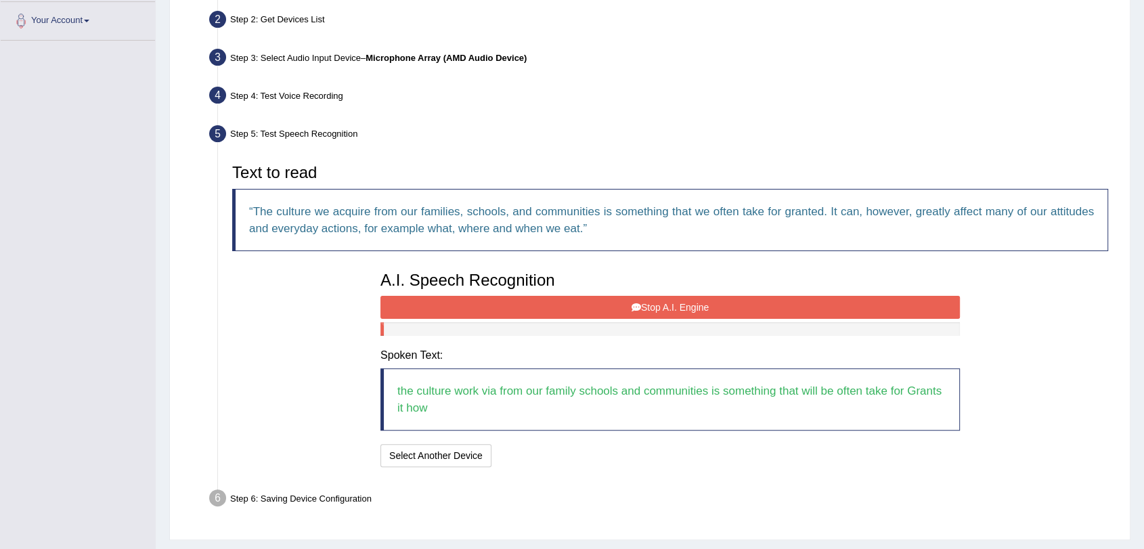
click at [632, 308] on icon at bounding box center [636, 307] width 9 height 9
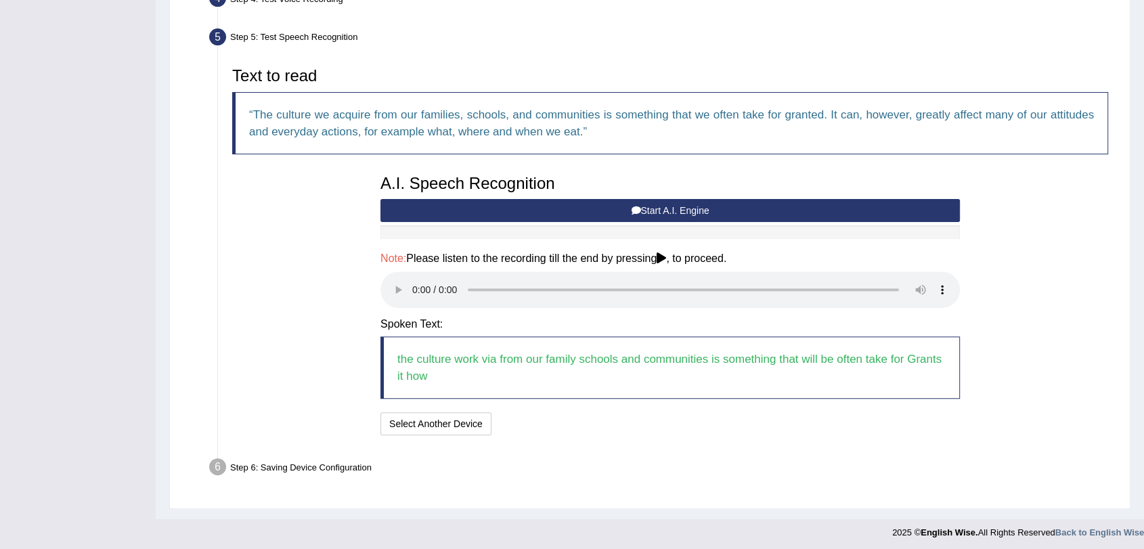
scroll to position [397, 0]
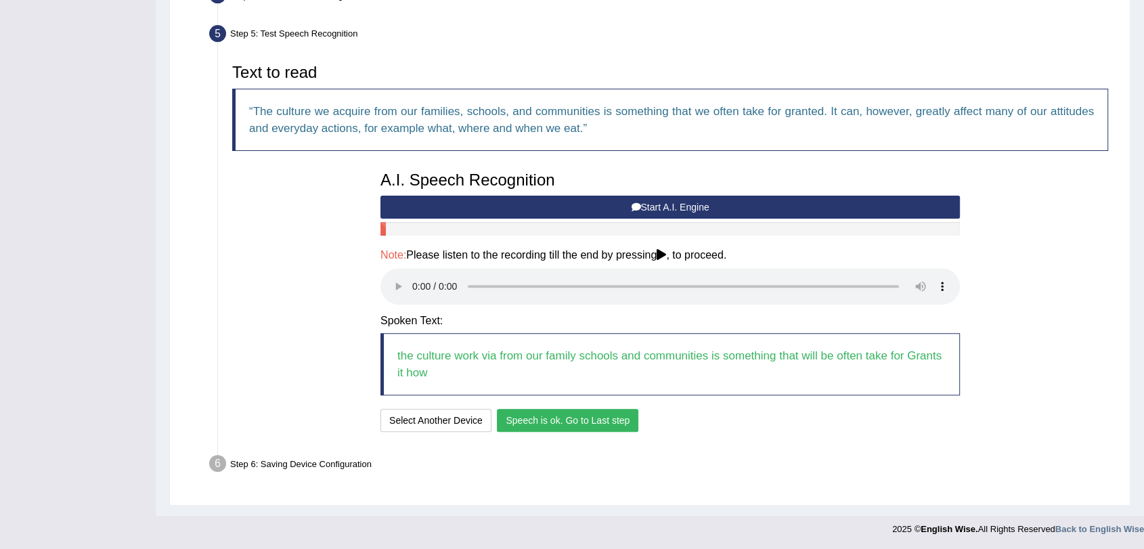
click at [523, 419] on button "Speech is ok. Go to Last step" at bounding box center [567, 420] width 141 height 23
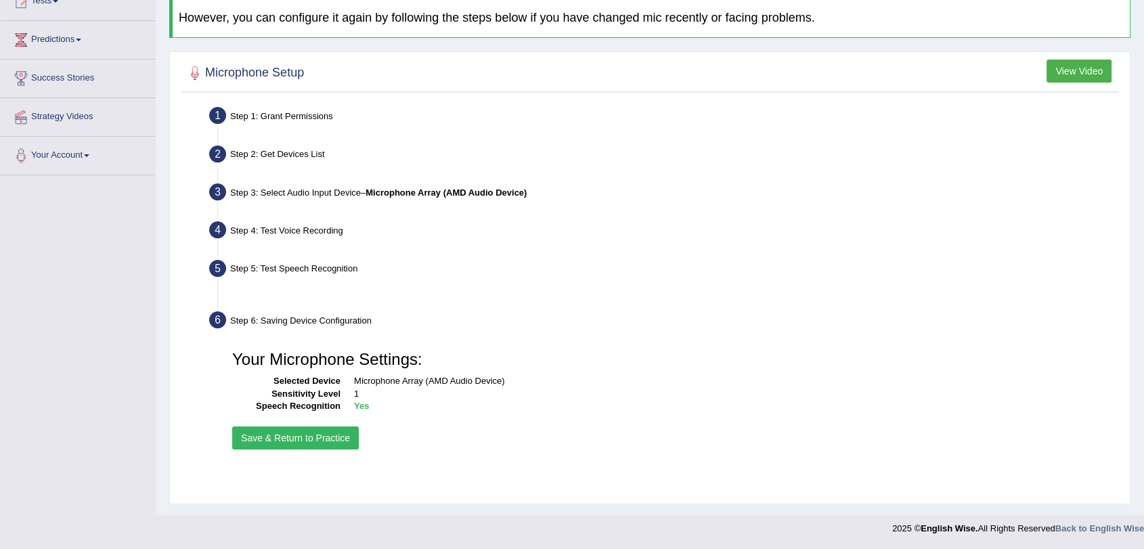
scroll to position [162, 0]
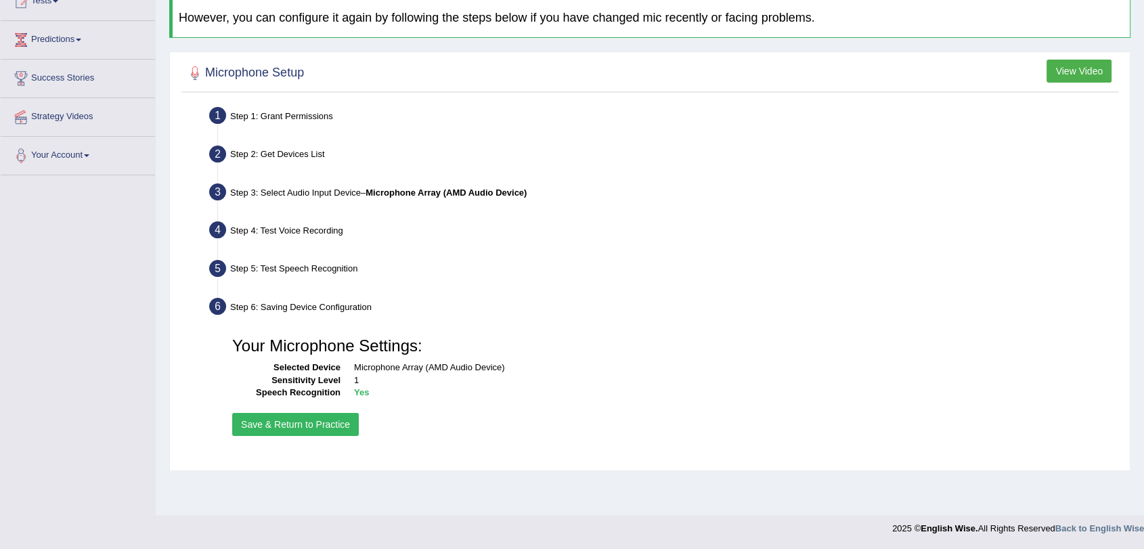
click at [294, 428] on button "Save & Return to Practice" at bounding box center [295, 424] width 127 height 23
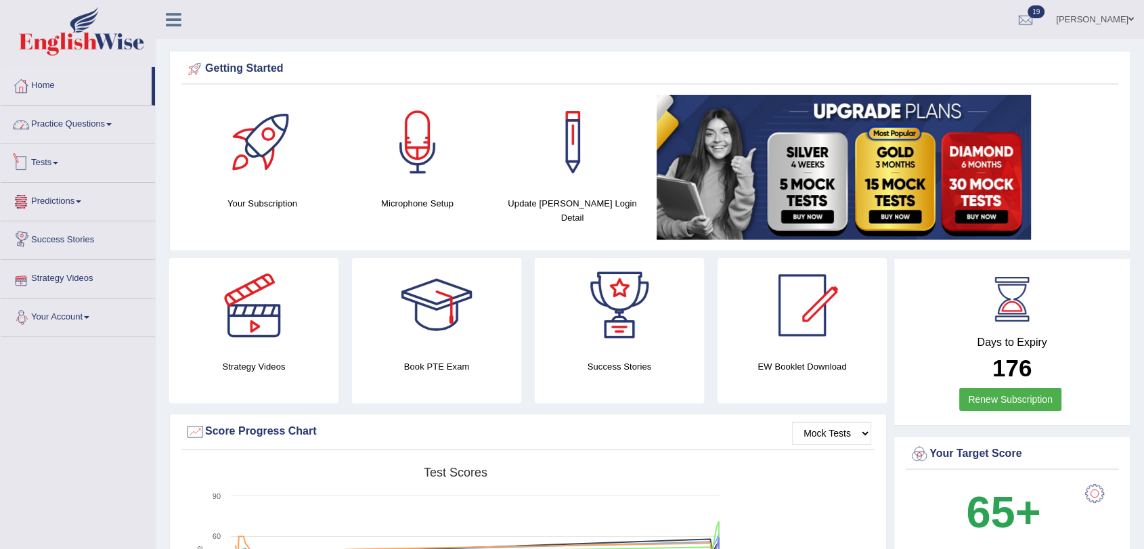
click at [97, 126] on link "Practice Questions" at bounding box center [78, 123] width 154 height 34
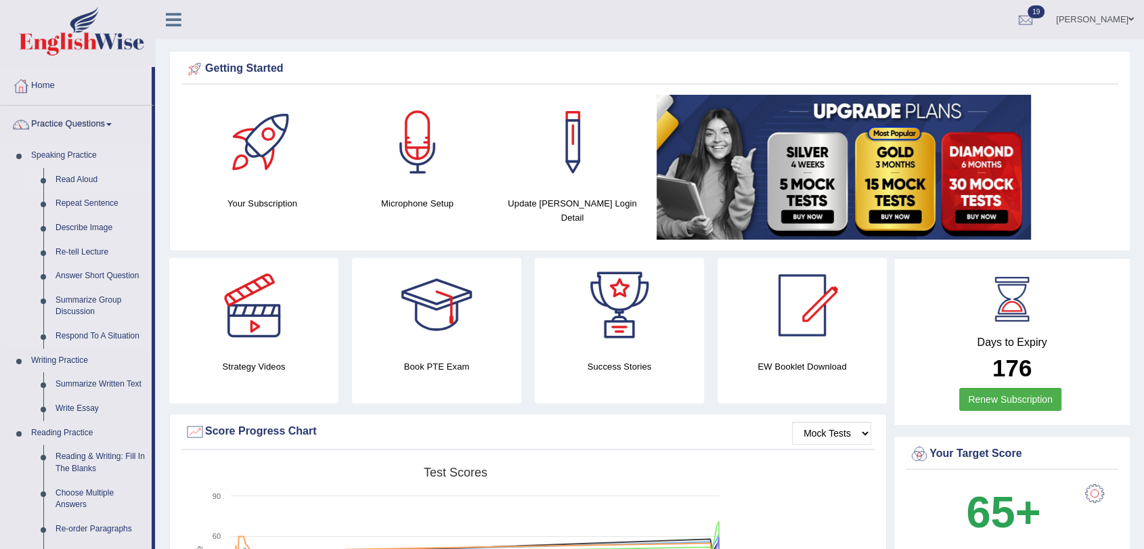
click at [87, 175] on link "Read Aloud" at bounding box center [100, 180] width 102 height 24
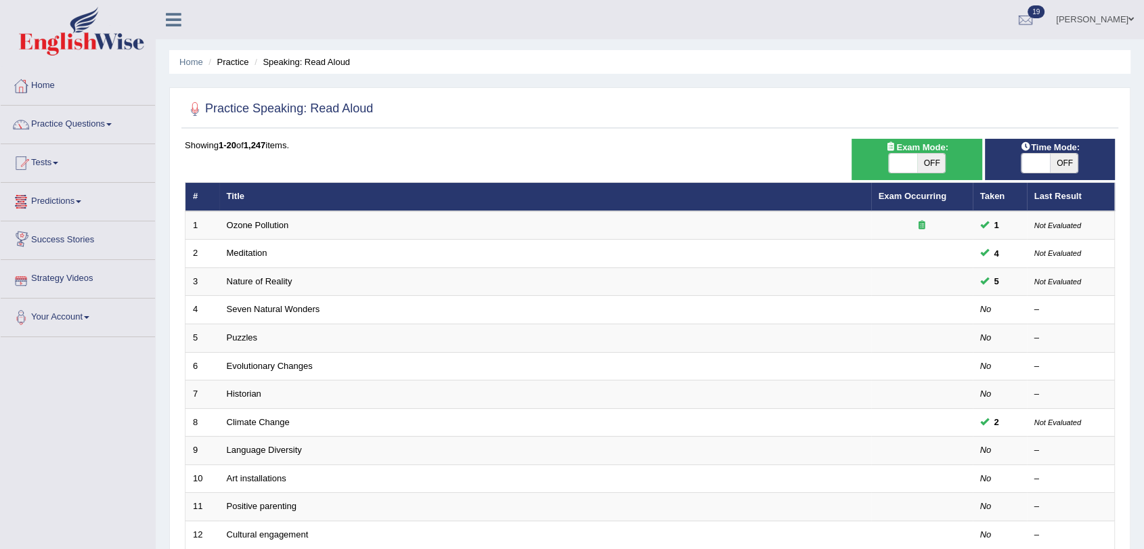
click at [934, 165] on span "OFF" at bounding box center [931, 163] width 28 height 19
checkbox input "true"
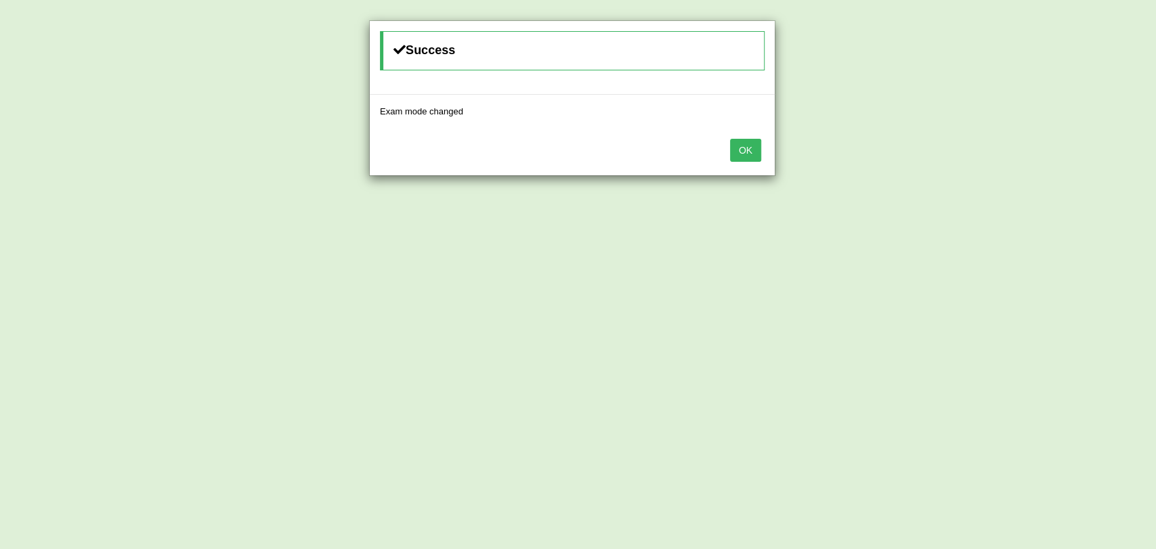
click at [756, 147] on button "OK" at bounding box center [745, 150] width 31 height 23
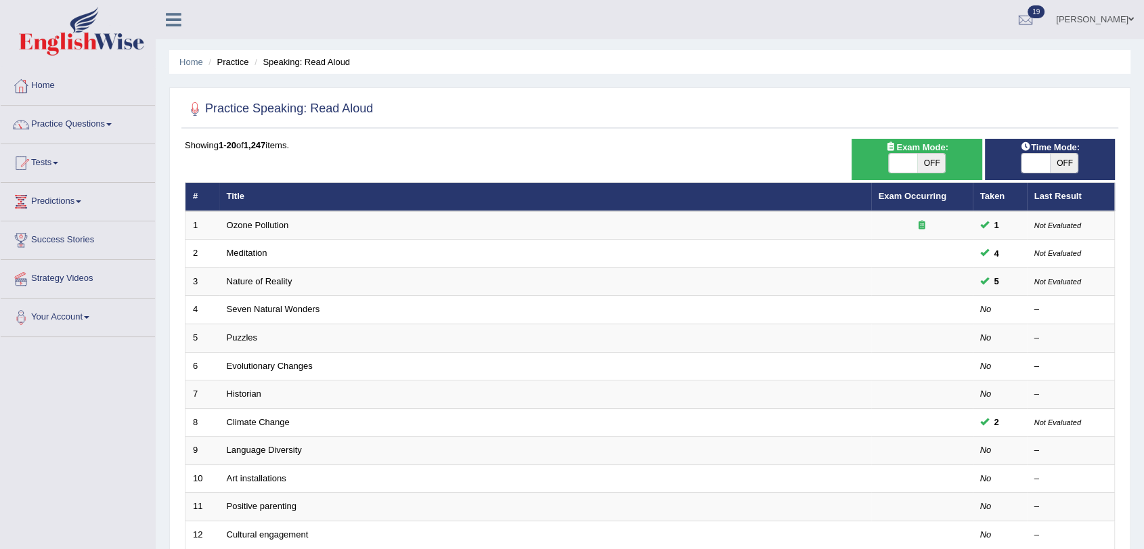
click at [1062, 163] on span "OFF" at bounding box center [1064, 163] width 28 height 19
checkbox input "true"
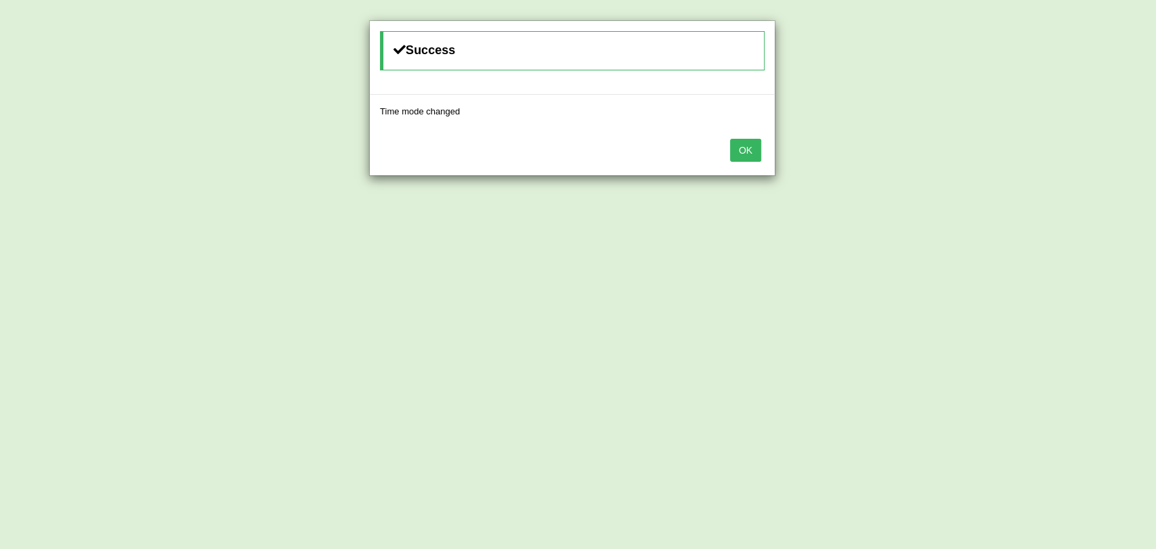
click at [741, 148] on button "OK" at bounding box center [745, 150] width 31 height 23
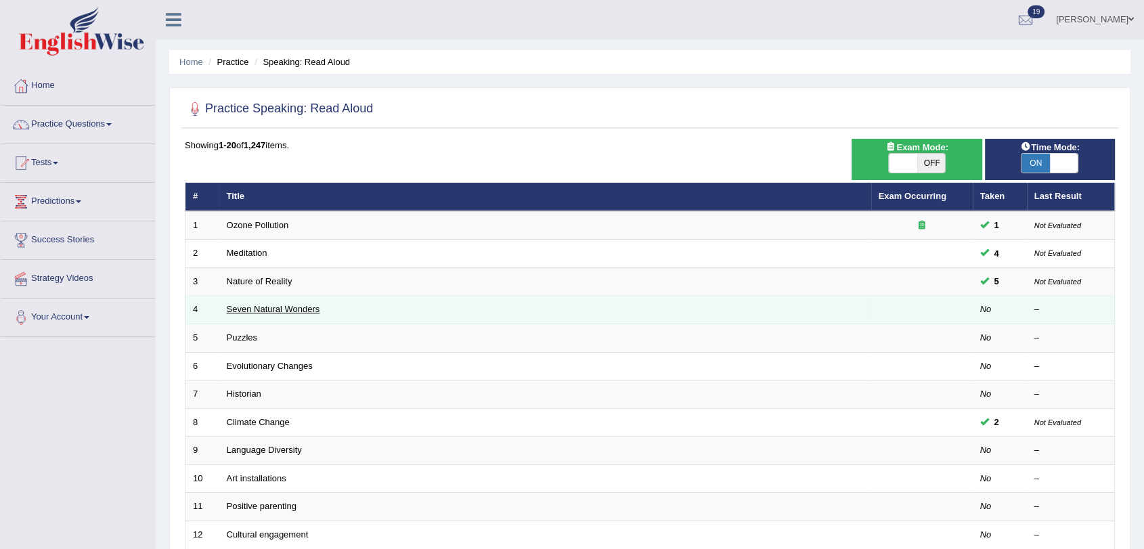
click at [274, 310] on link "Seven Natural Wonders" at bounding box center [273, 309] width 93 height 10
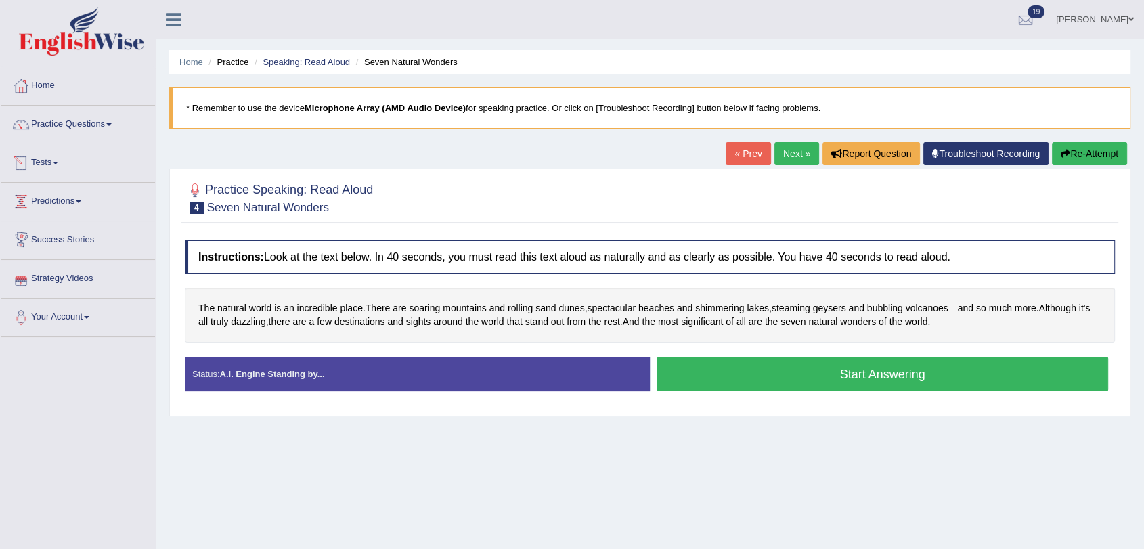
click at [58, 162] on span at bounding box center [55, 163] width 5 height 3
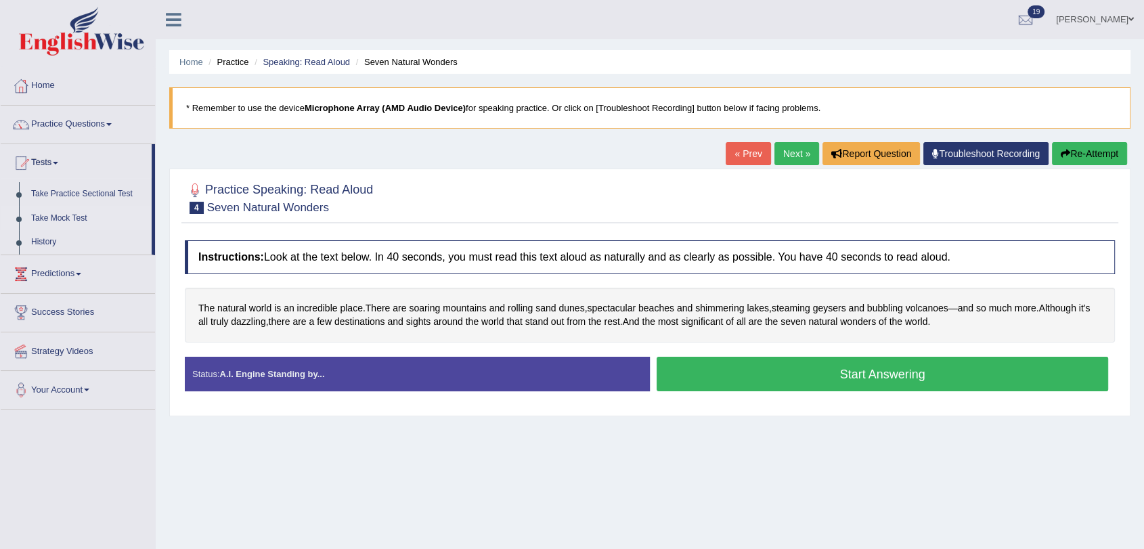
click at [58, 216] on link "Take Mock Test" at bounding box center [88, 218] width 127 height 24
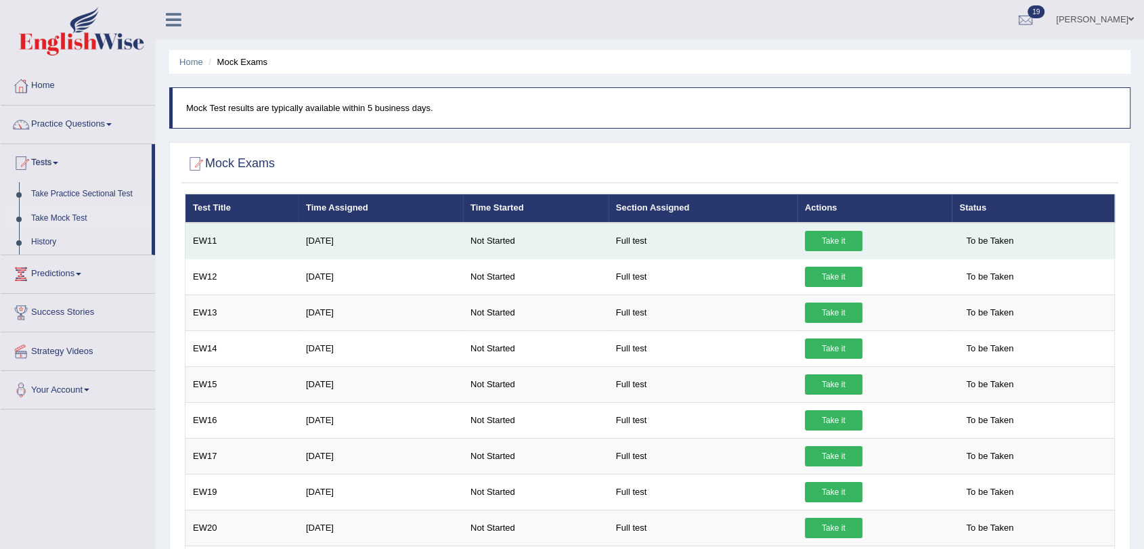
click at [816, 236] on link "Take it" at bounding box center [834, 241] width 58 height 20
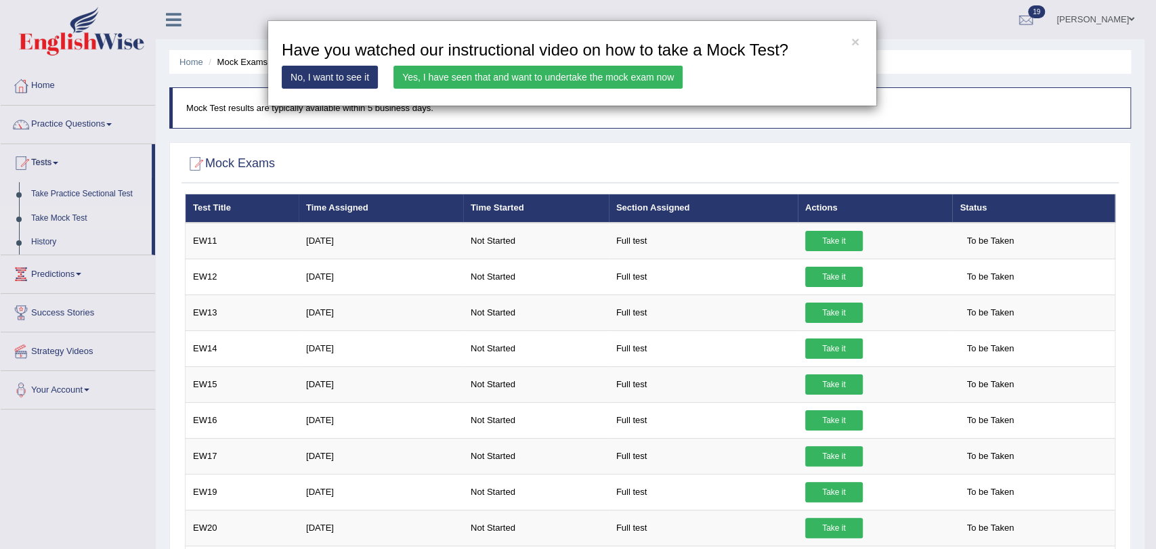
click at [454, 76] on link "Yes, I have seen that and want to undertake the mock exam now" at bounding box center [537, 77] width 289 height 23
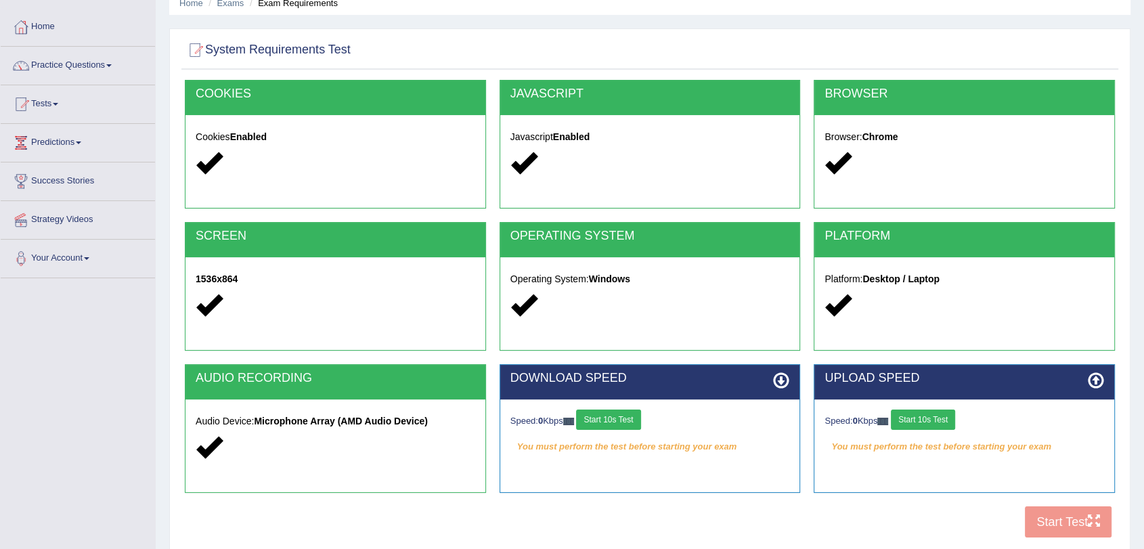
scroll to position [162, 0]
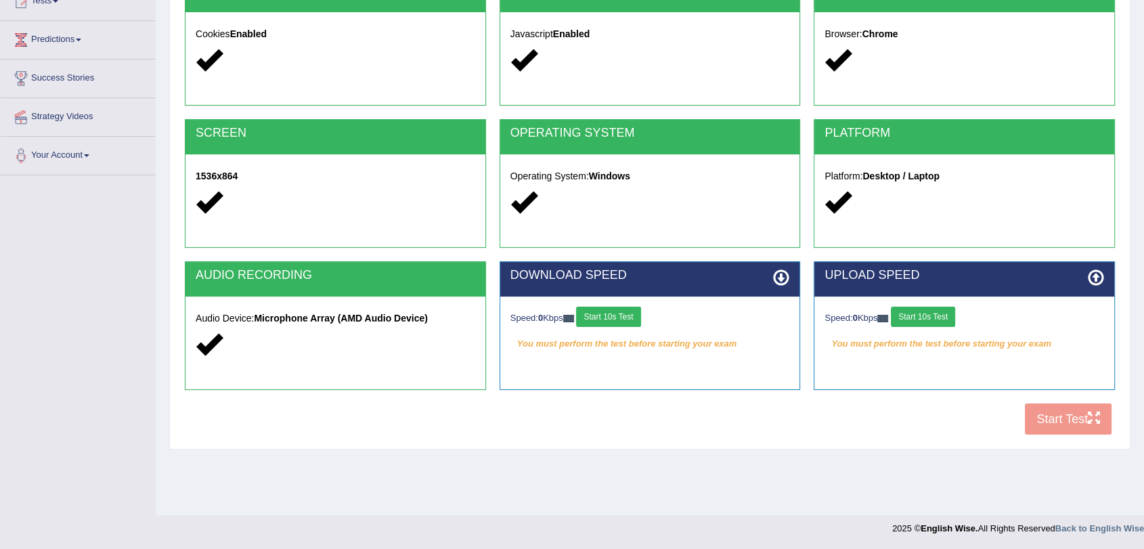
click at [609, 309] on button "Start 10s Test" at bounding box center [608, 317] width 64 height 20
click at [934, 313] on button "Start 10s Test" at bounding box center [923, 317] width 64 height 20
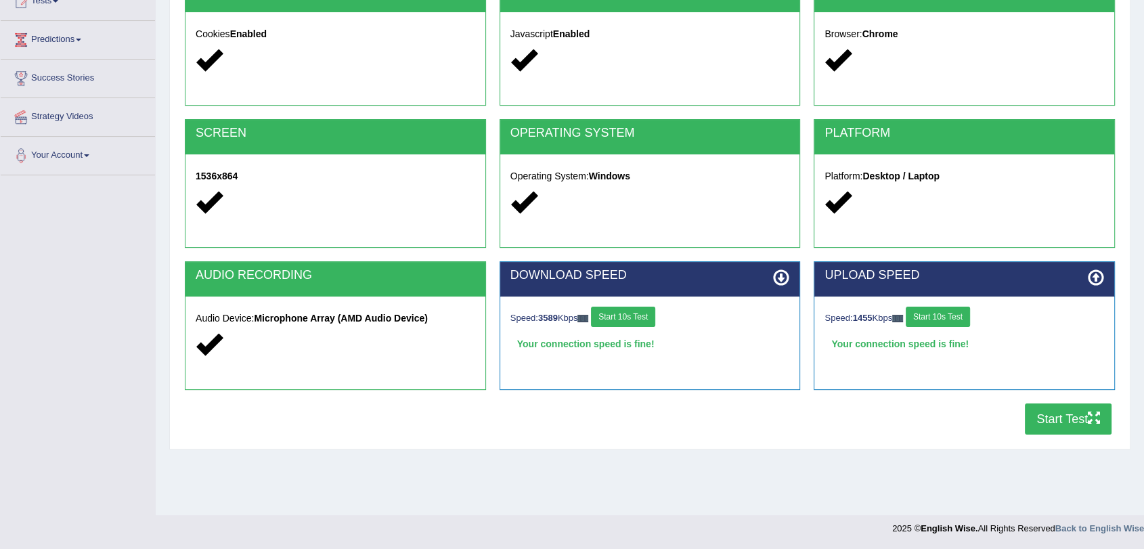
click at [1070, 418] on button "Start Test" at bounding box center [1068, 419] width 87 height 31
